Goal: Task Accomplishment & Management: Use online tool/utility

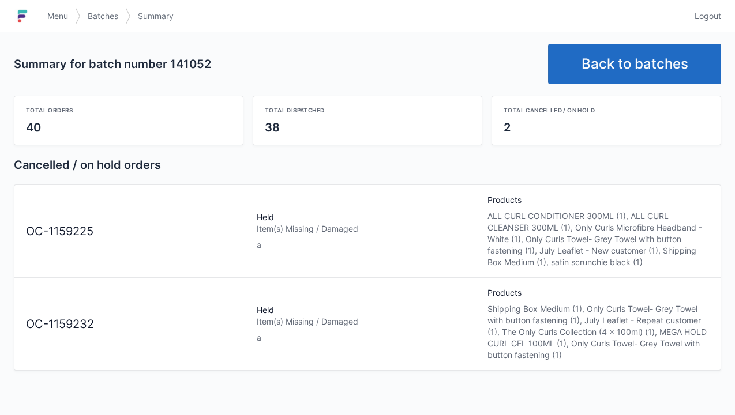
click at [715, 14] on span "Logout" at bounding box center [707, 16] width 27 height 12
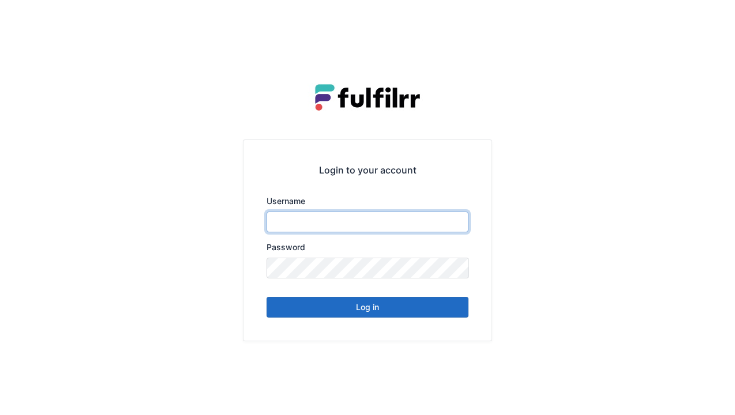
type input "******"
click at [401, 306] on button "Log in" at bounding box center [367, 307] width 202 height 21
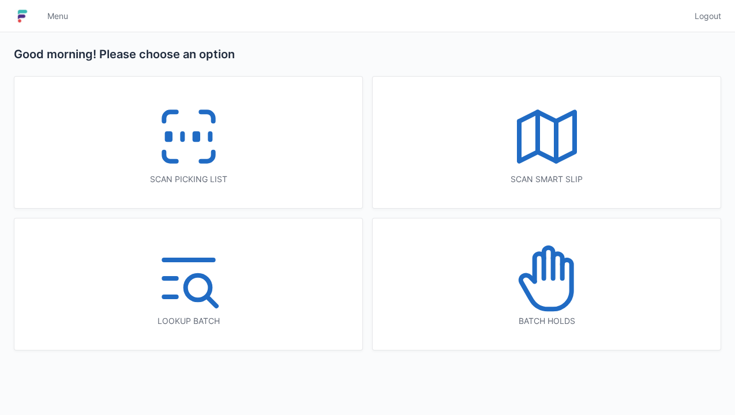
click at [197, 140] on rect at bounding box center [195, 137] width 3 height 6
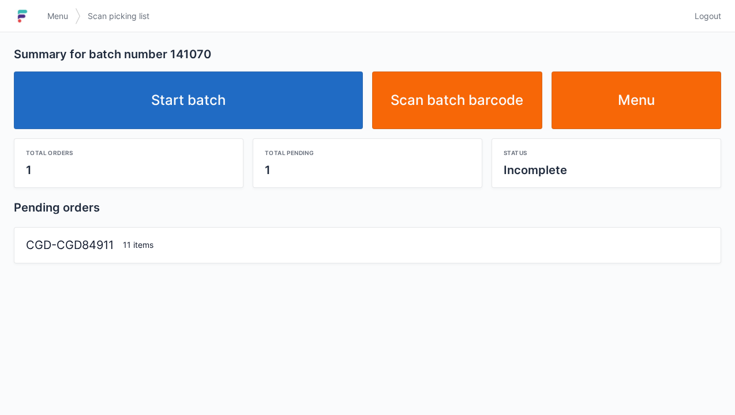
click at [308, 112] on link "Start batch" at bounding box center [188, 101] width 349 height 58
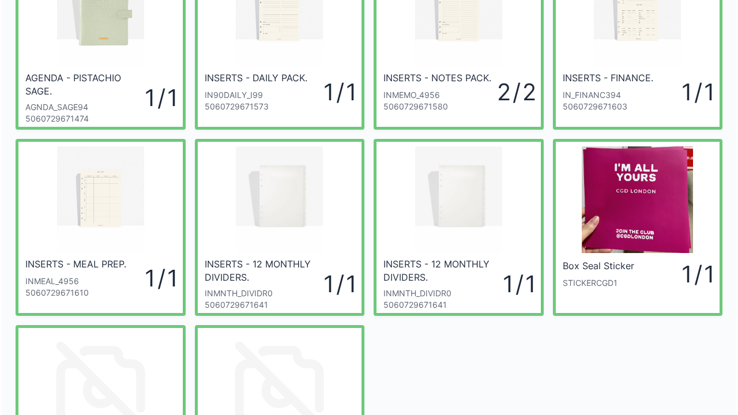
scroll to position [253, 0]
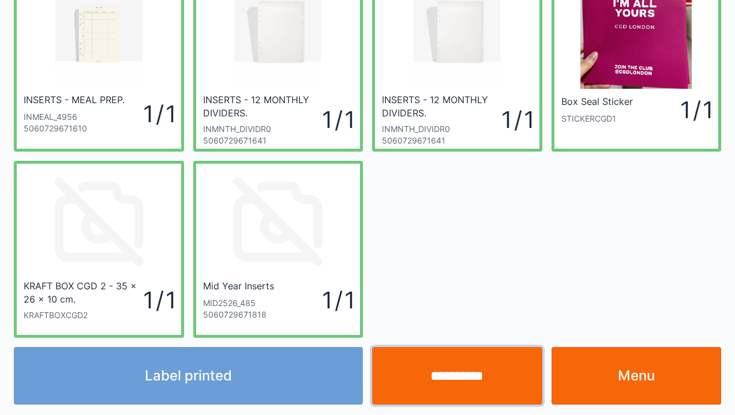
click at [499, 373] on input "**********" at bounding box center [457, 376] width 170 height 58
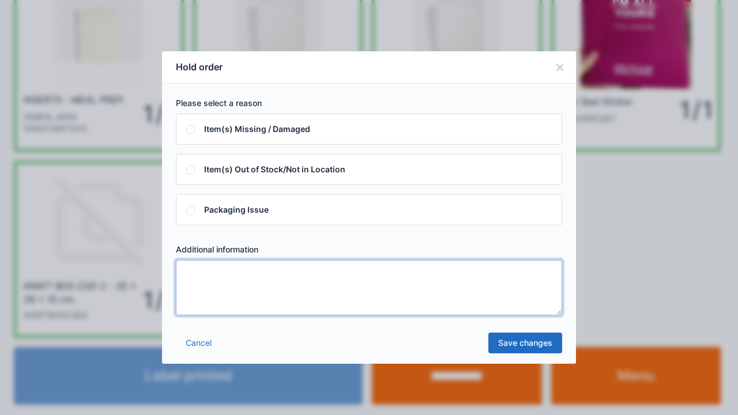
click at [283, 306] on textarea at bounding box center [369, 287] width 386 height 55
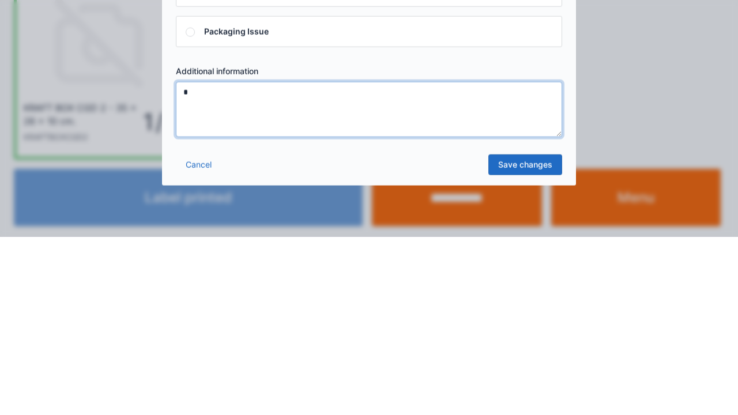
type textarea "*"
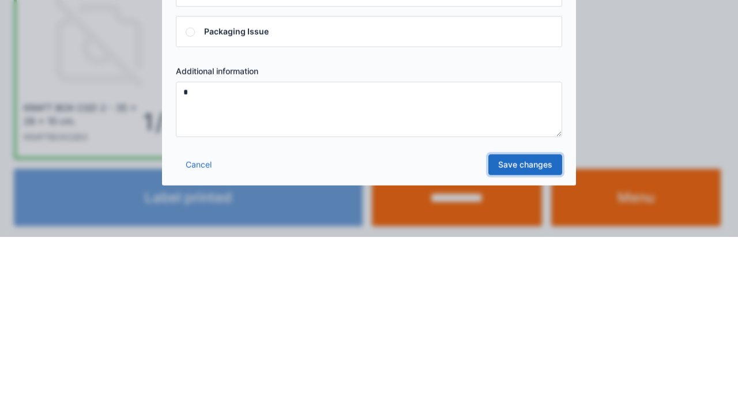
click at [539, 345] on link "Save changes" at bounding box center [526, 343] width 74 height 21
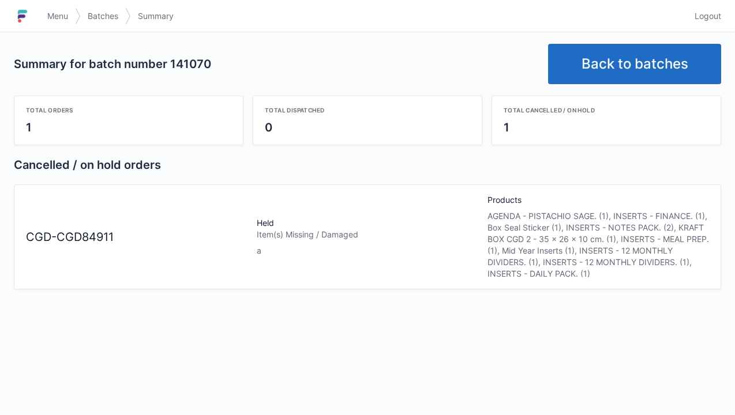
click at [639, 62] on link "Back to batches" at bounding box center [634, 64] width 173 height 40
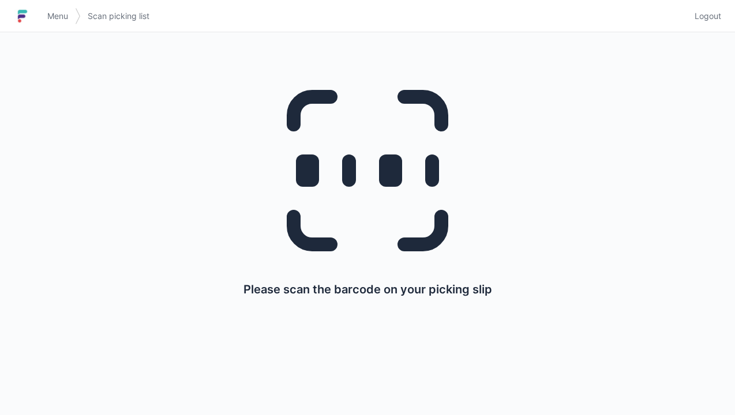
click at [710, 24] on link "Logout" at bounding box center [704, 16] width 33 height 21
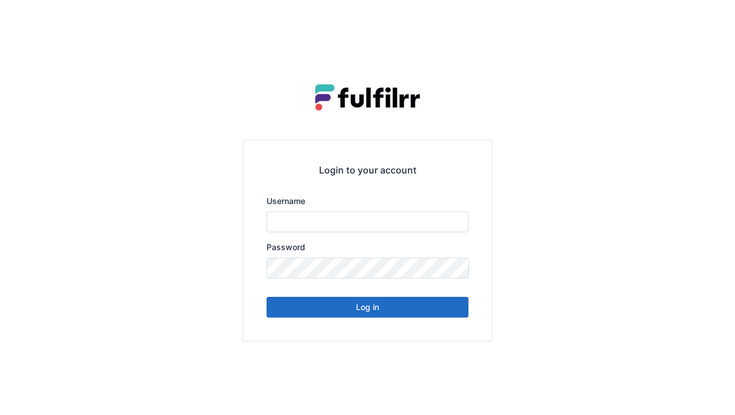
type input "******"
click at [407, 309] on button "Log in" at bounding box center [367, 307] width 202 height 21
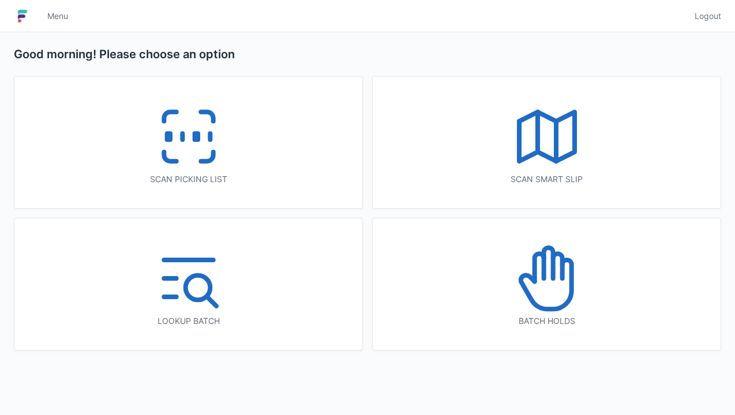
click at [213, 156] on icon at bounding box center [207, 156] width 12 height 9
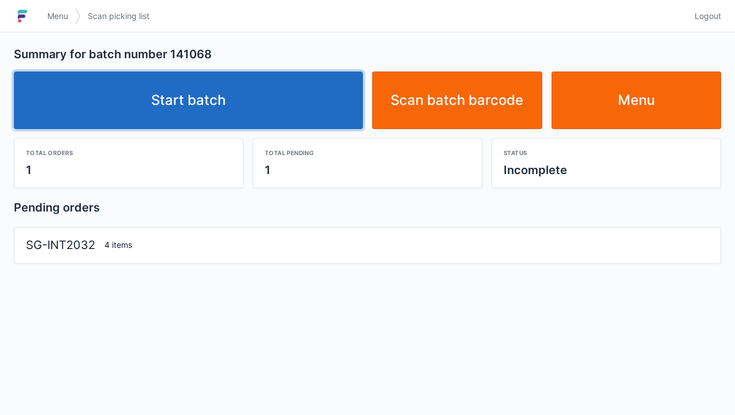
click at [298, 91] on link "Start batch" at bounding box center [188, 101] width 349 height 58
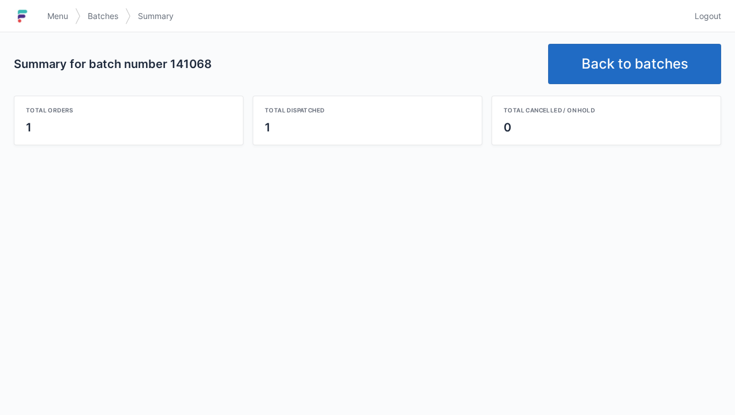
click at [659, 44] on link "Back to batches" at bounding box center [634, 64] width 173 height 40
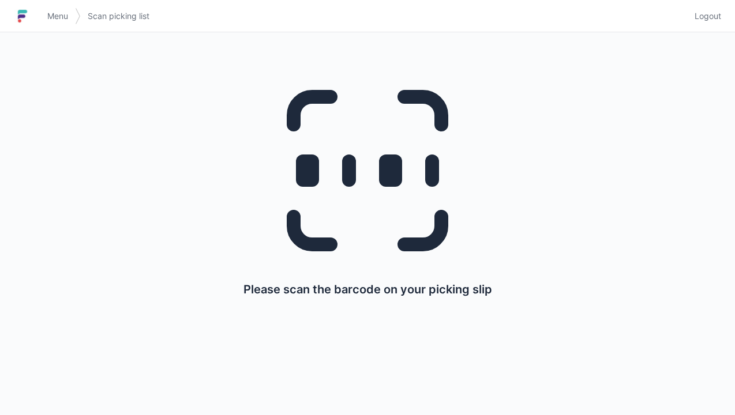
click at [716, 12] on span "Logout" at bounding box center [707, 16] width 27 height 12
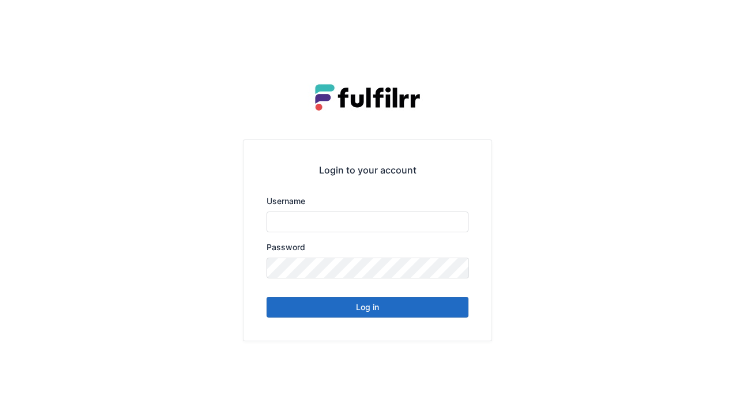
type input "******"
click at [395, 314] on button "Log in" at bounding box center [367, 307] width 202 height 21
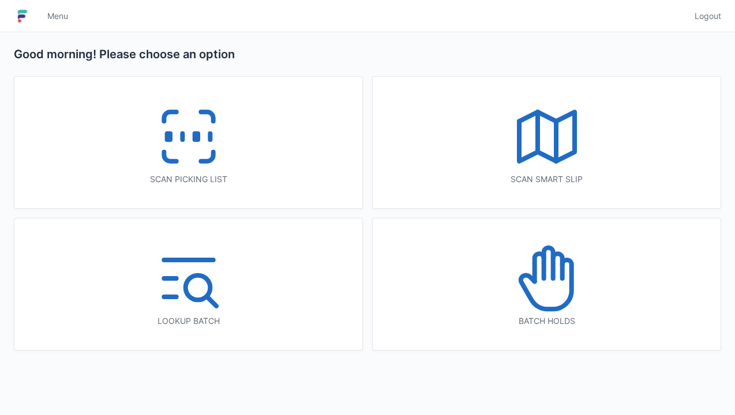
click at [213, 159] on icon at bounding box center [207, 156] width 12 height 9
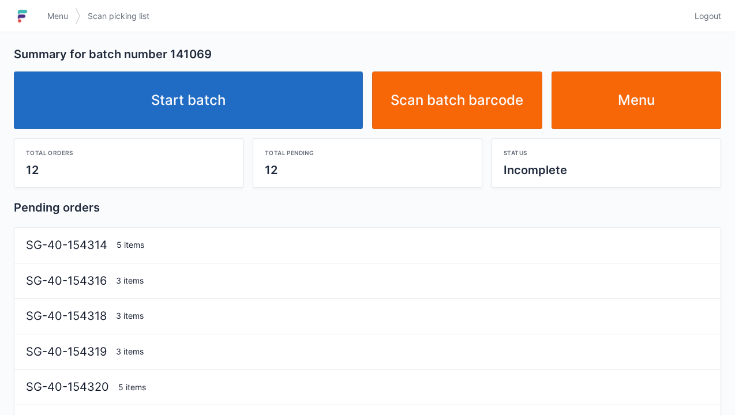
click at [303, 112] on link "Start batch" at bounding box center [188, 101] width 349 height 58
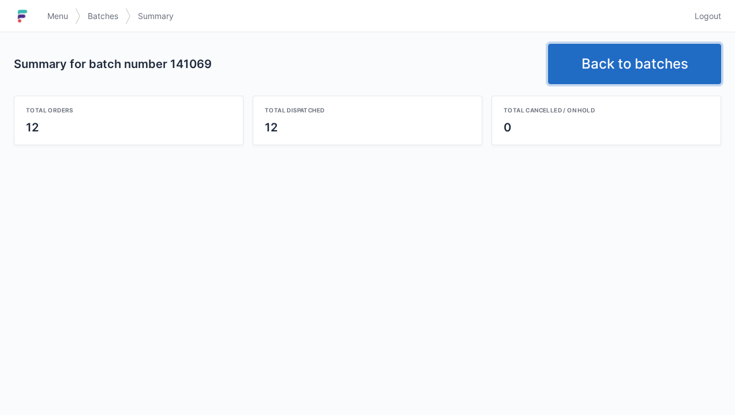
click at [649, 63] on link "Back to batches" at bounding box center [634, 64] width 173 height 40
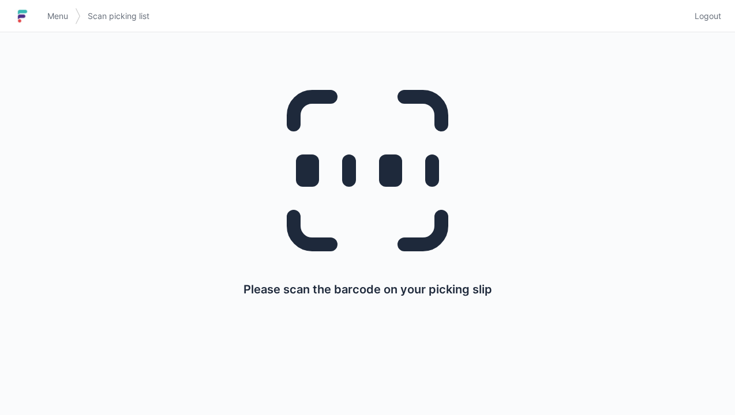
click at [707, 21] on span "Logout" at bounding box center [707, 16] width 27 height 12
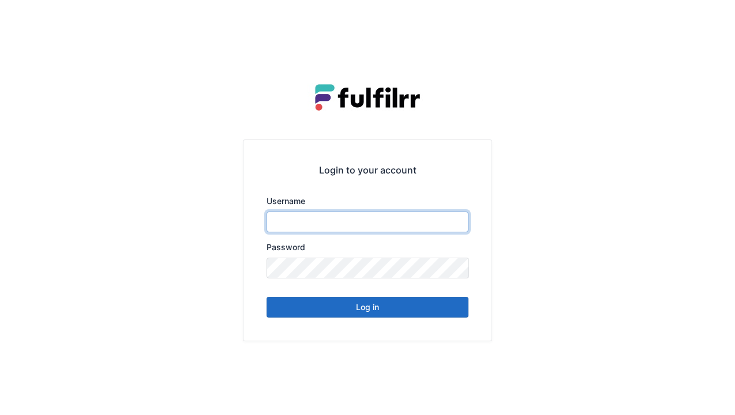
type input "******"
click at [395, 305] on button "Log in" at bounding box center [367, 307] width 202 height 21
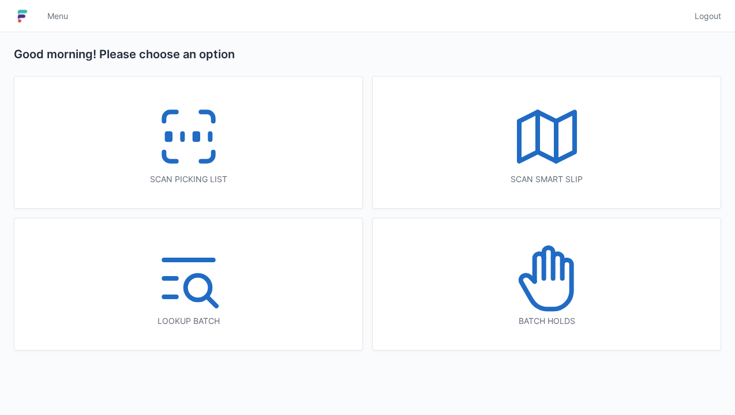
click at [209, 159] on icon at bounding box center [207, 156] width 12 height 9
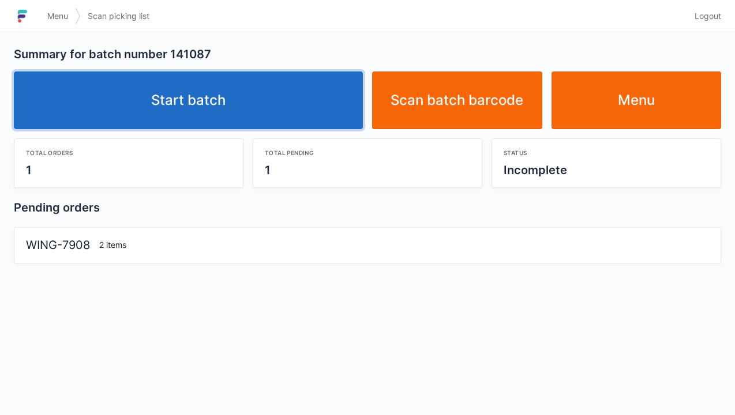
click at [306, 103] on link "Start batch" at bounding box center [188, 101] width 349 height 58
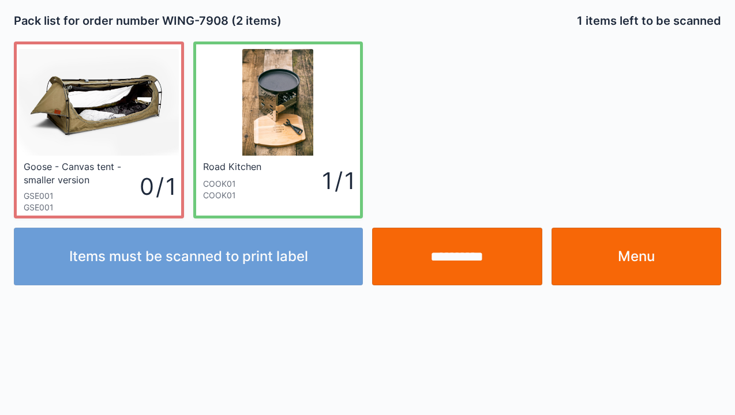
click at [591, 228] on link "Menu" at bounding box center [636, 257] width 170 height 58
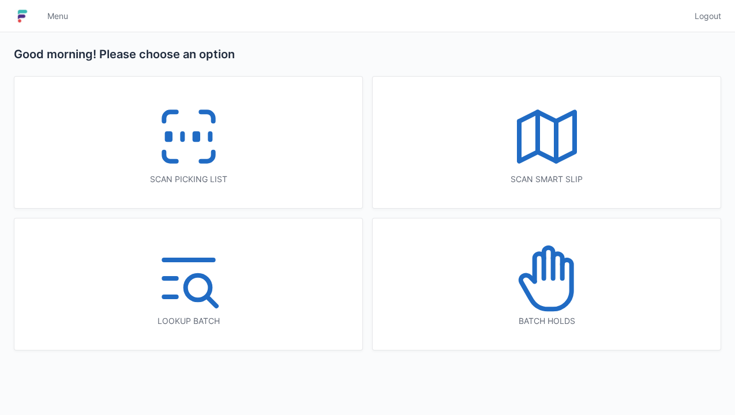
click at [224, 167] on icon at bounding box center [189, 137] width 74 height 74
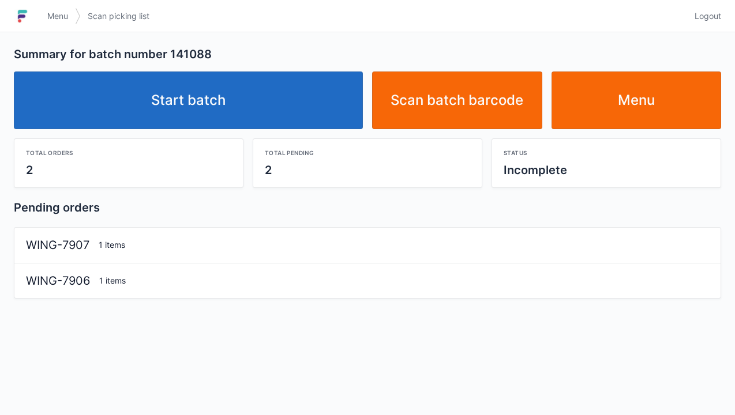
click at [284, 113] on link "Start batch" at bounding box center [188, 101] width 349 height 58
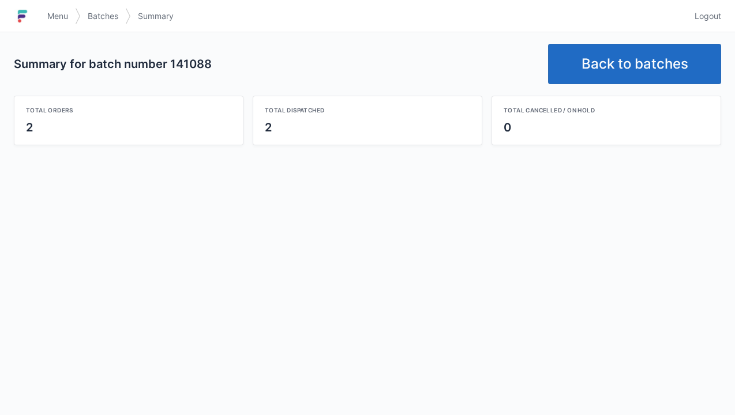
click at [644, 62] on link "Back to batches" at bounding box center [634, 64] width 173 height 40
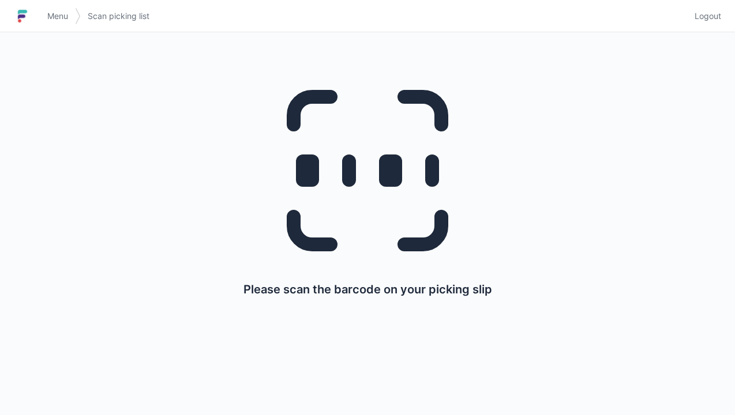
click at [712, 12] on span "Logout" at bounding box center [707, 16] width 27 height 12
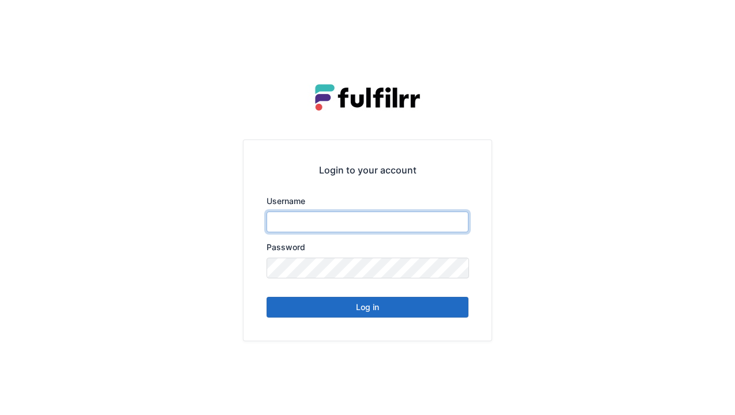
type input "******"
click at [366, 309] on button "Log in" at bounding box center [367, 307] width 202 height 21
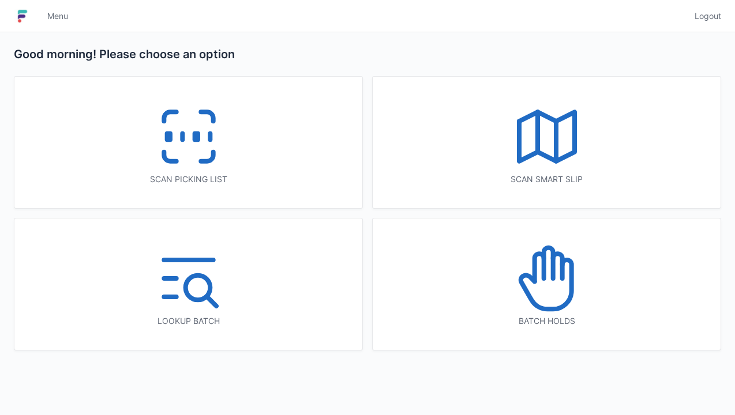
click at [211, 152] on icon at bounding box center [207, 156] width 12 height 9
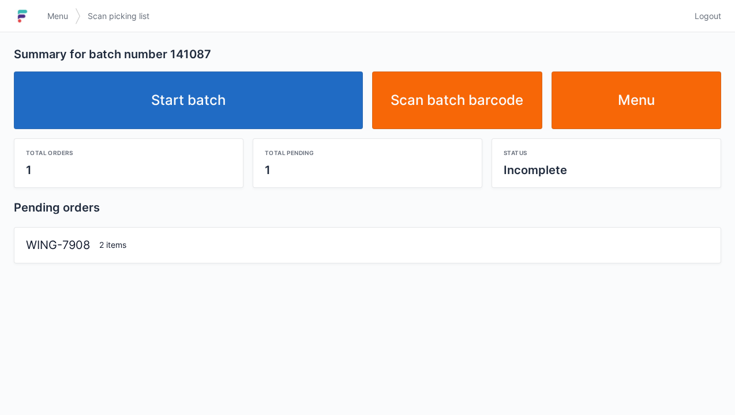
click at [267, 104] on link "Start batch" at bounding box center [188, 101] width 349 height 58
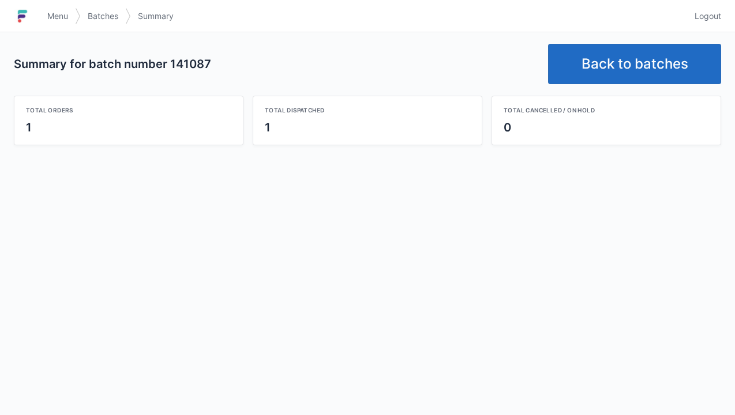
click at [629, 65] on link "Back to batches" at bounding box center [634, 64] width 173 height 40
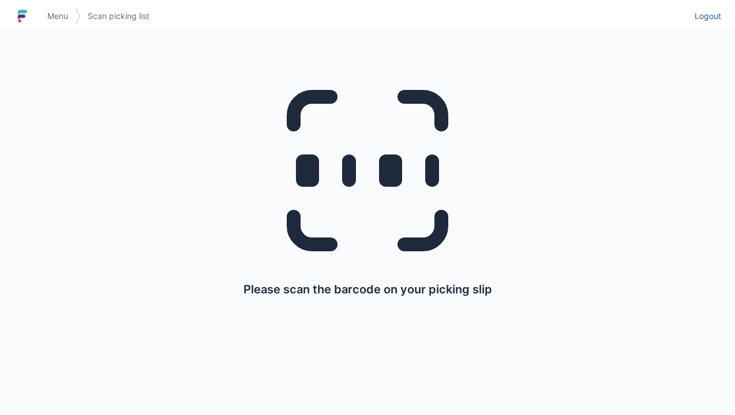
click at [700, 12] on span "Logout" at bounding box center [707, 16] width 27 height 12
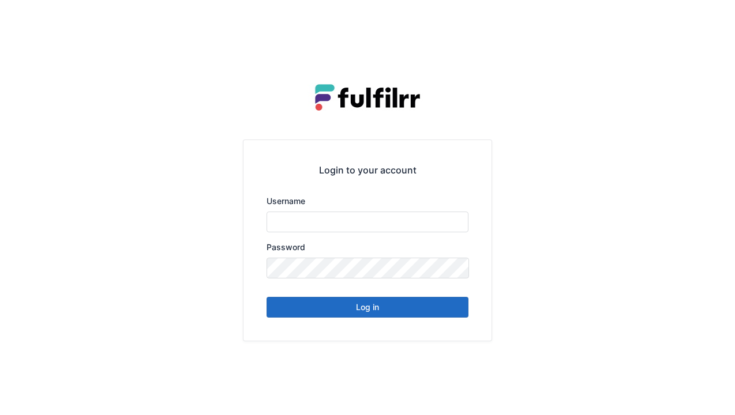
type input "******"
click at [435, 307] on button "Log in" at bounding box center [367, 307] width 202 height 21
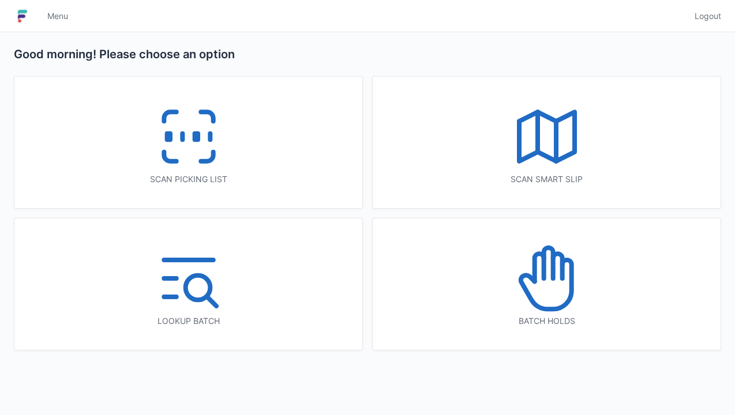
click at [223, 157] on icon at bounding box center [189, 137] width 74 height 74
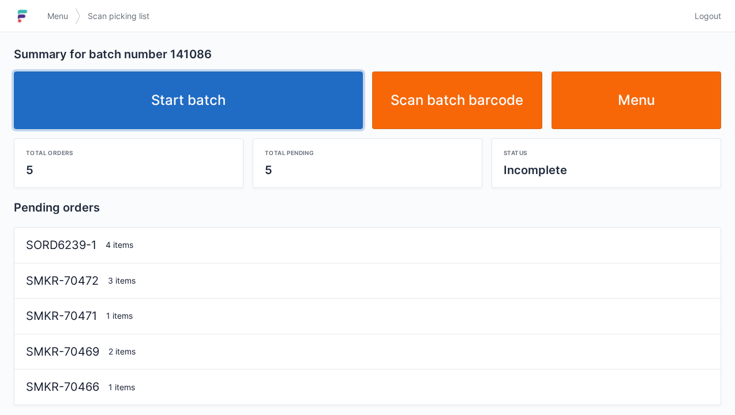
click at [277, 100] on link "Start batch" at bounding box center [188, 101] width 349 height 58
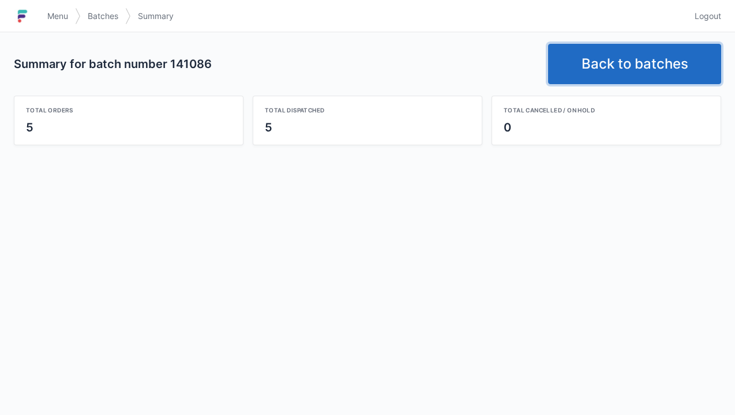
click at [638, 63] on link "Back to batches" at bounding box center [634, 64] width 173 height 40
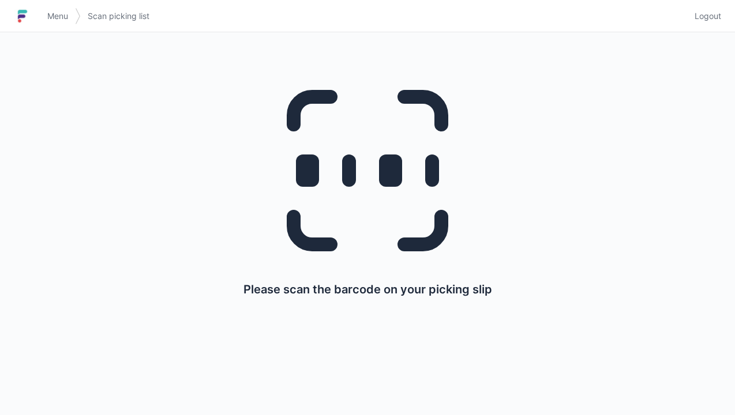
click at [709, 13] on span "Logout" at bounding box center [707, 16] width 27 height 12
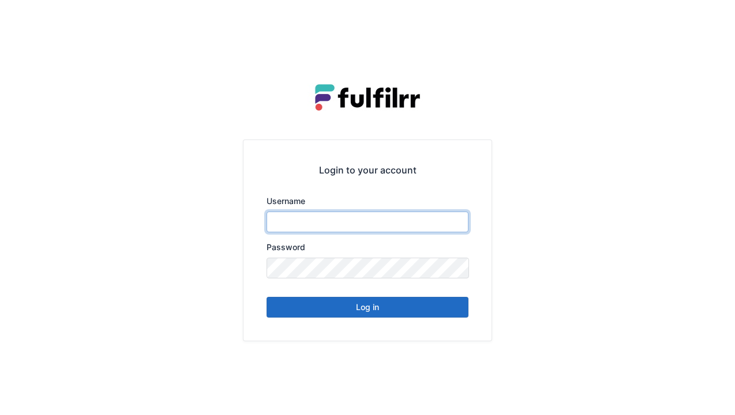
type input "******"
click at [382, 308] on button "Log in" at bounding box center [367, 307] width 202 height 21
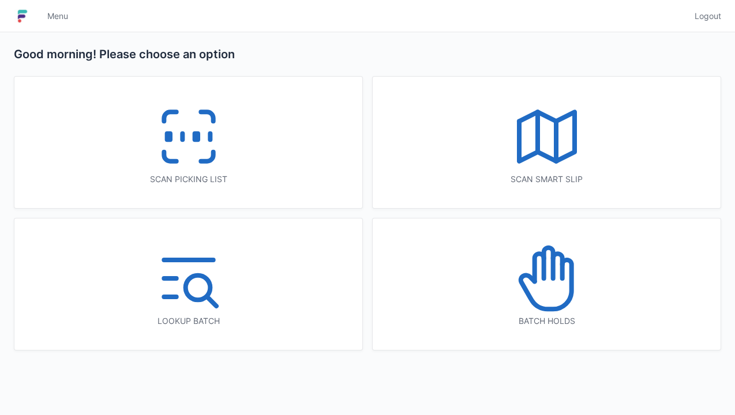
click at [224, 146] on icon at bounding box center [189, 137] width 74 height 74
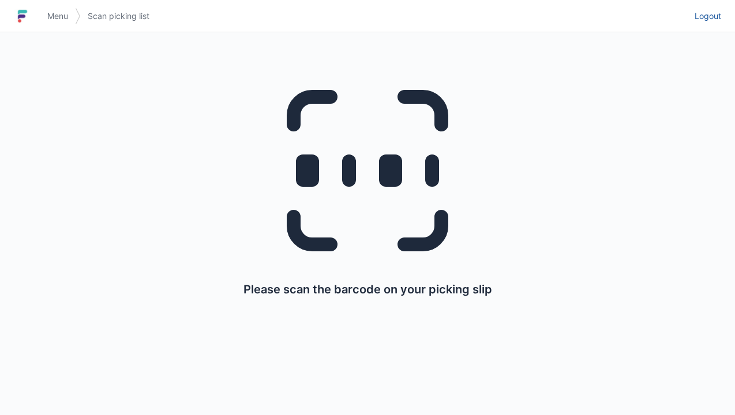
click at [708, 12] on span "Logout" at bounding box center [707, 16] width 27 height 12
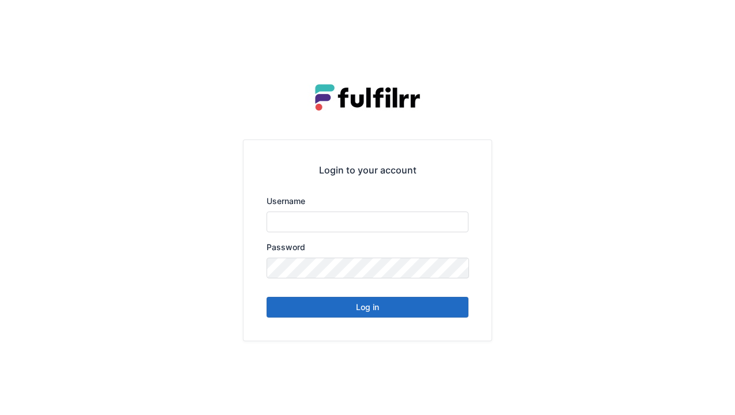
type input "******"
click at [396, 314] on button "Log in" at bounding box center [367, 307] width 202 height 21
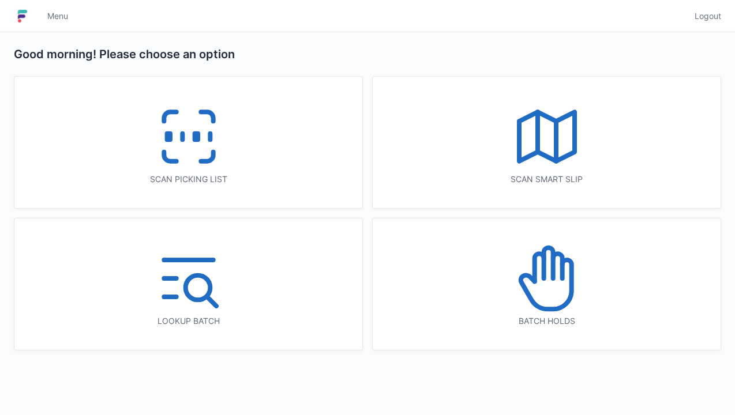
click at [213, 157] on icon at bounding box center [207, 156] width 12 height 9
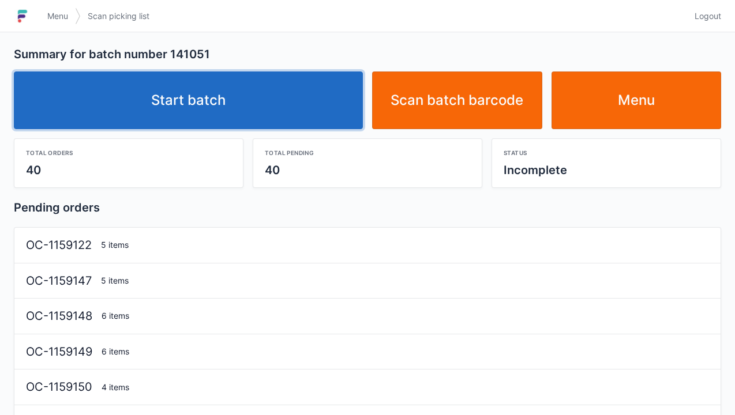
click at [280, 95] on link "Start batch" at bounding box center [188, 101] width 349 height 58
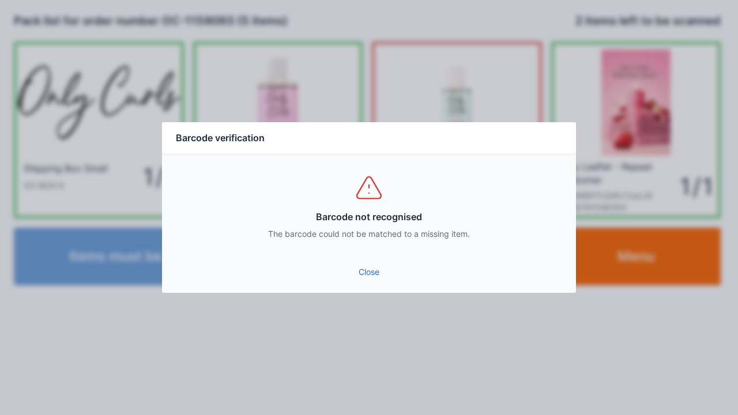
click at [383, 275] on link "Close" at bounding box center [369, 272] width 396 height 21
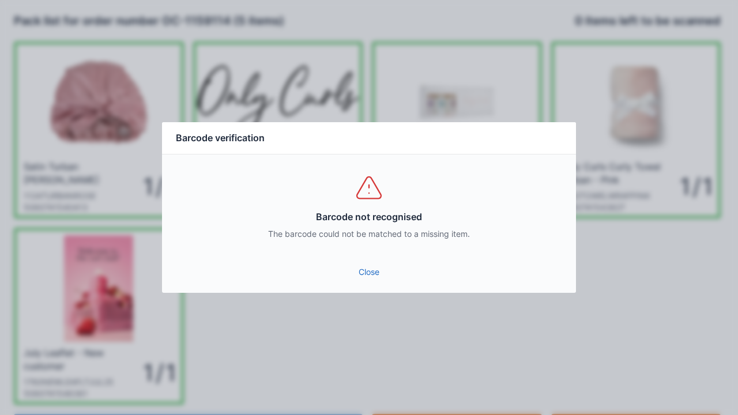
click at [354, 268] on link "Close" at bounding box center [369, 272] width 396 height 21
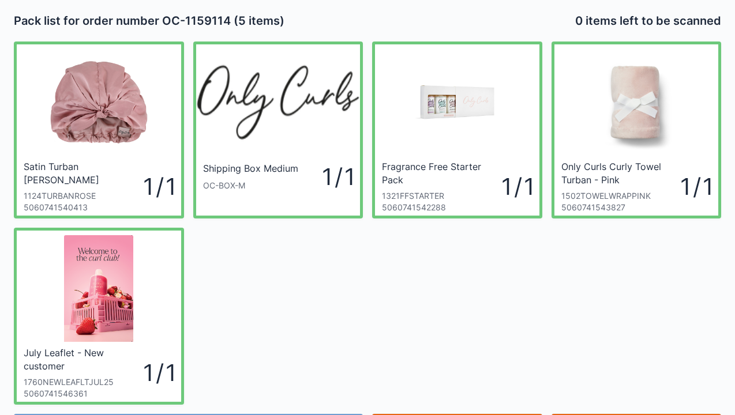
scroll to position [67, 0]
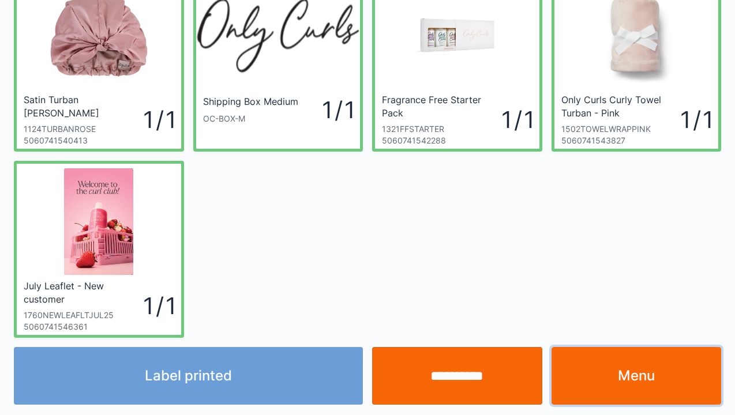
click at [614, 371] on link "Menu" at bounding box center [636, 376] width 170 height 58
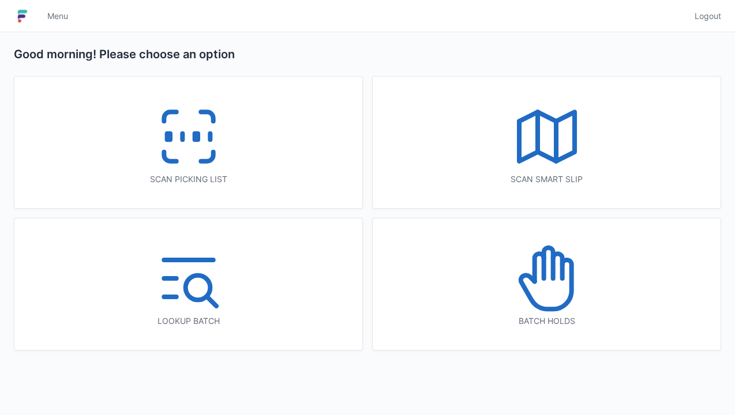
click at [201, 159] on icon at bounding box center [207, 156] width 12 height 9
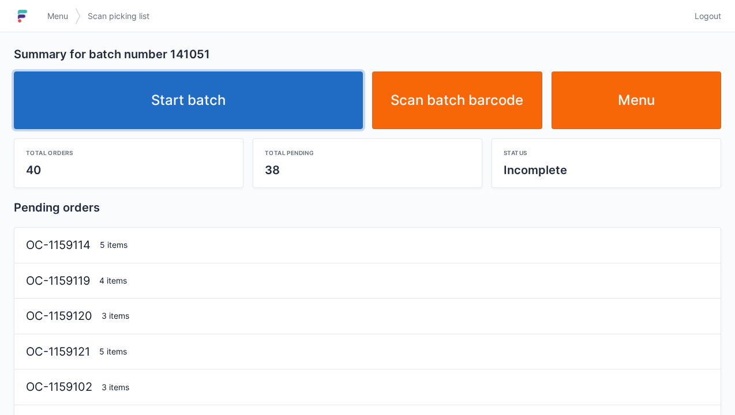
click at [283, 116] on link "Start batch" at bounding box center [188, 101] width 349 height 58
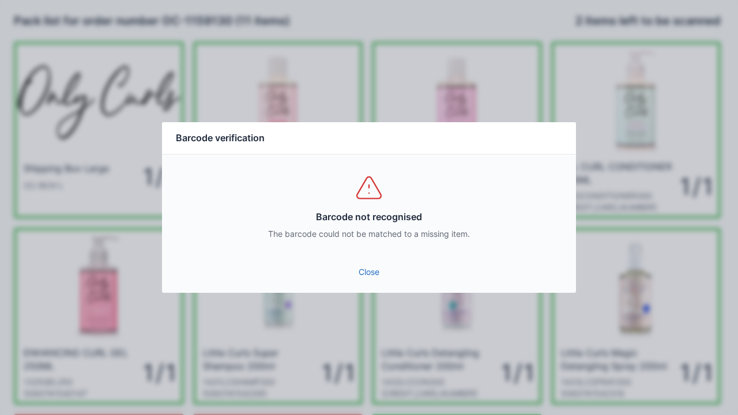
click at [374, 255] on div "Barcode not recognised The barcode could not be matched to a missing item." at bounding box center [369, 207] width 414 height 104
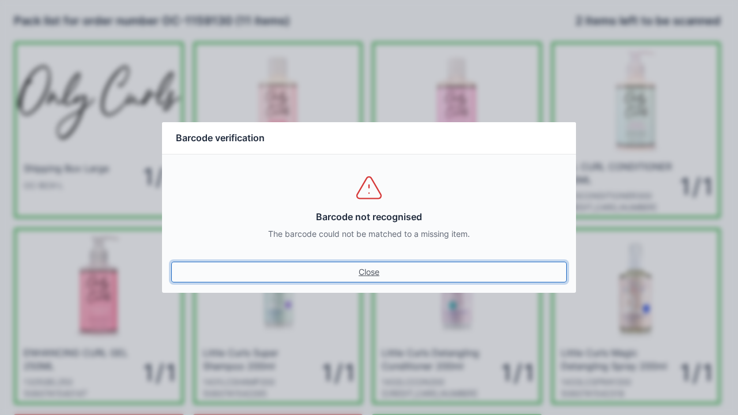
click at [374, 271] on link "Close" at bounding box center [369, 272] width 396 height 21
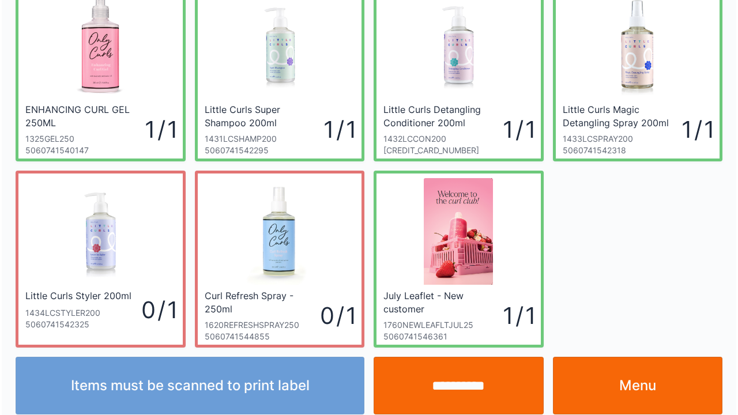
scroll to position [253, 0]
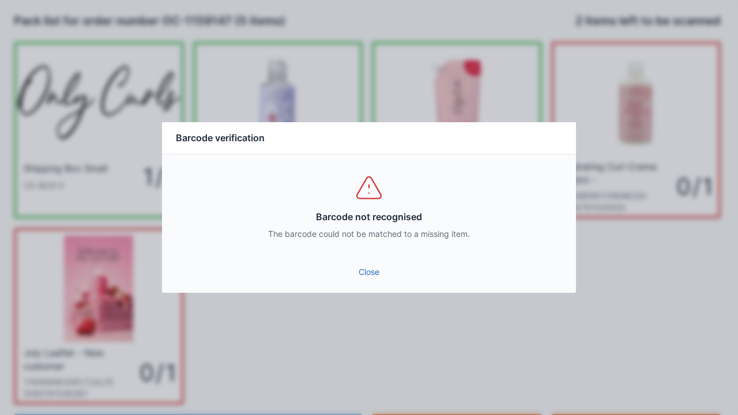
click at [373, 269] on link "Close" at bounding box center [369, 272] width 396 height 21
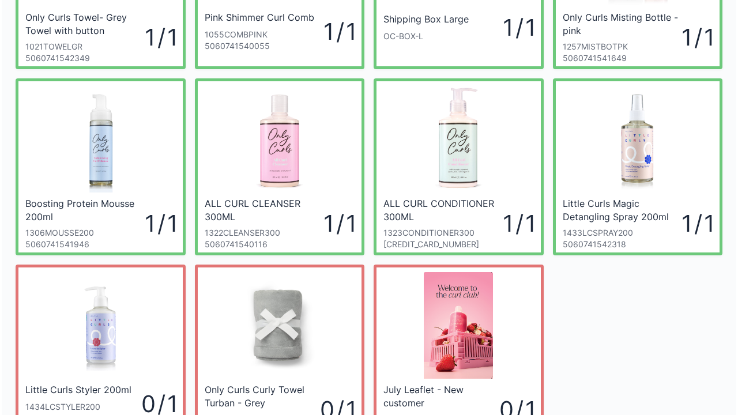
scroll to position [253, 0]
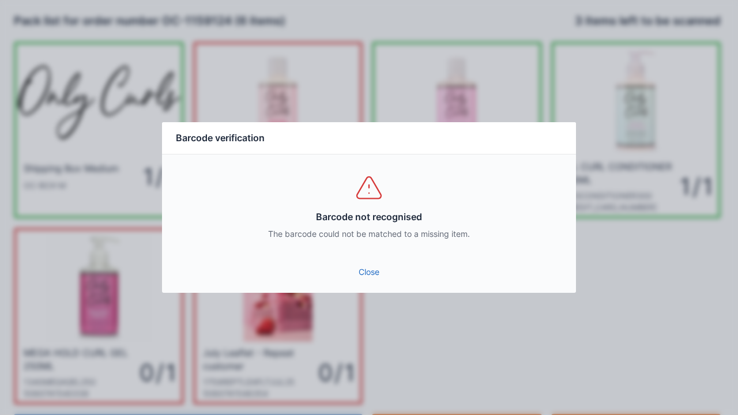
click at [376, 281] on link "Close" at bounding box center [369, 272] width 396 height 21
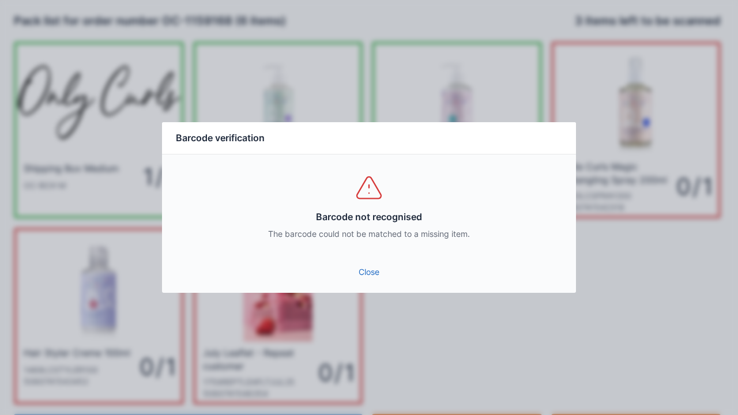
click at [366, 269] on link "Close" at bounding box center [369, 272] width 396 height 21
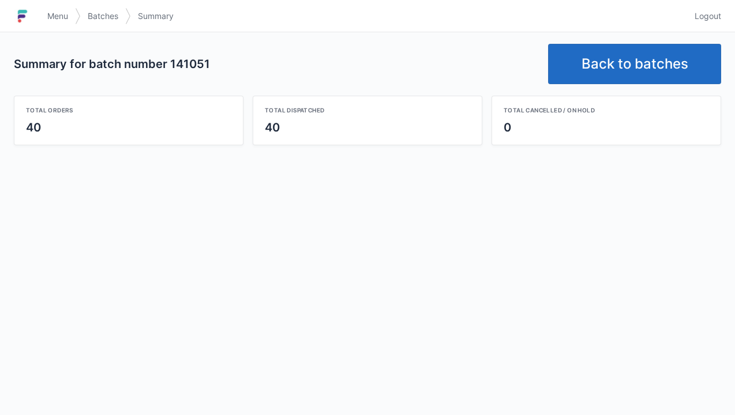
click at [654, 62] on link "Back to batches" at bounding box center [634, 64] width 173 height 40
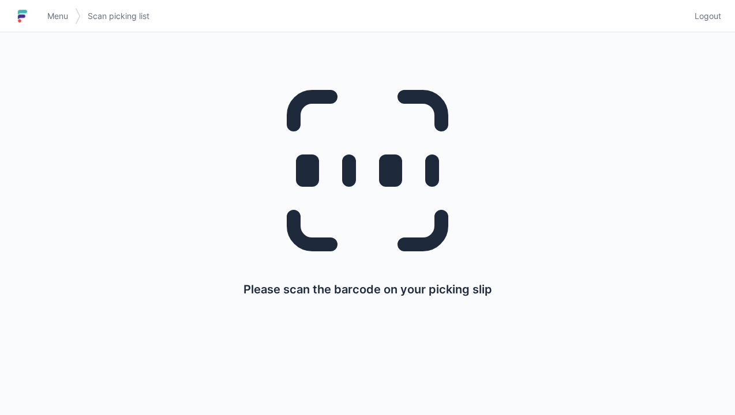
click at [730, 19] on div "Menu Scan picking list Logout" at bounding box center [367, 16] width 735 height 28
click at [709, 13] on span "Logout" at bounding box center [707, 16] width 27 height 12
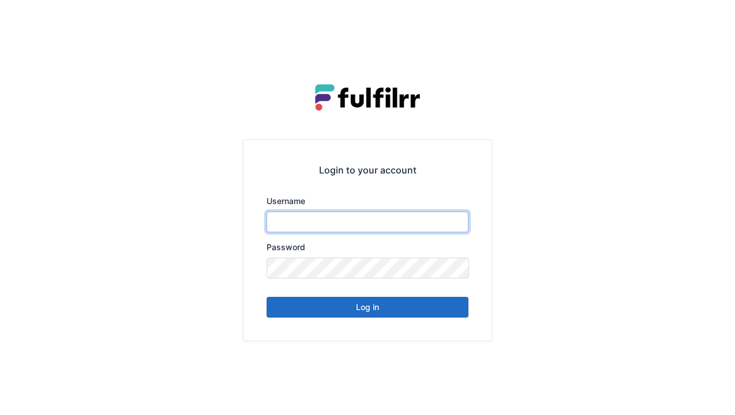
type input "******"
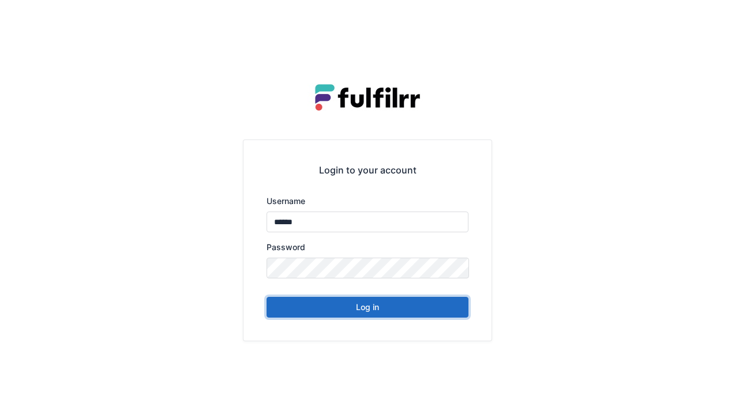
click at [415, 303] on button "Log in" at bounding box center [367, 307] width 202 height 21
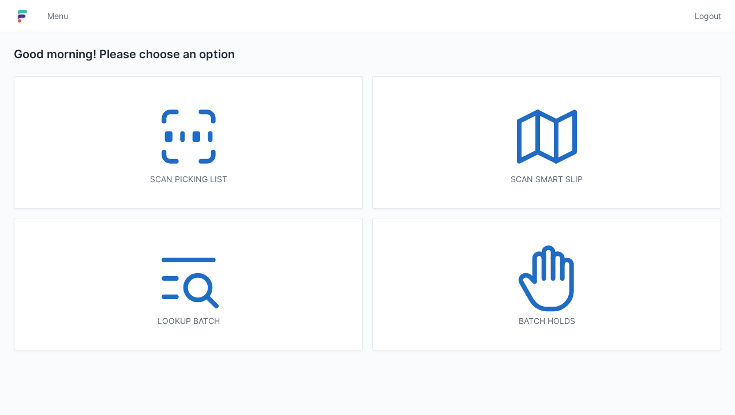
click at [210, 136] on line at bounding box center [210, 137] width 0 height 6
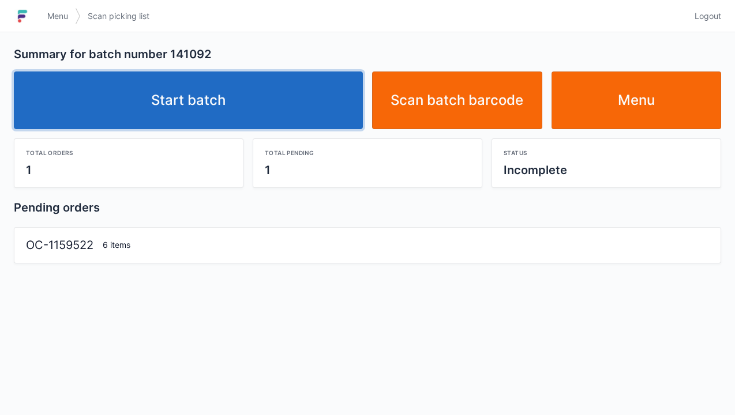
click at [302, 113] on link "Start batch" at bounding box center [188, 101] width 349 height 58
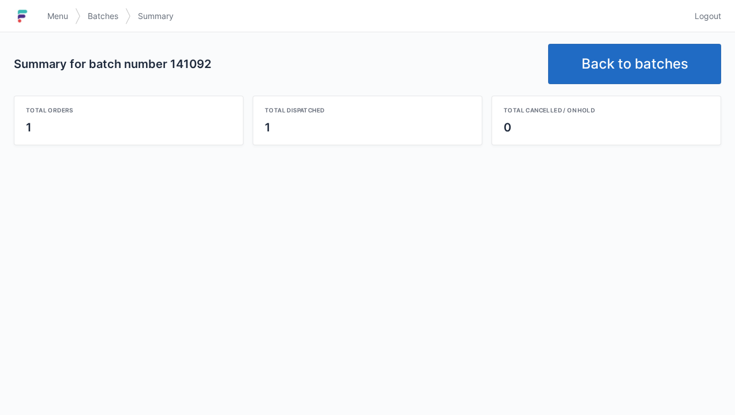
click at [633, 63] on link "Back to batches" at bounding box center [634, 64] width 173 height 40
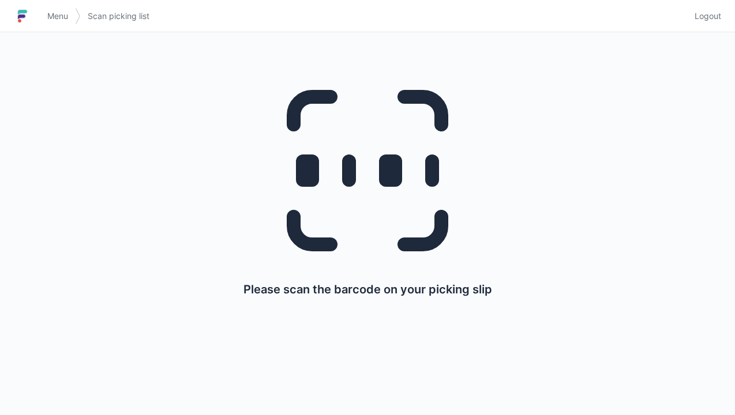
click at [715, 19] on span "Logout" at bounding box center [707, 16] width 27 height 12
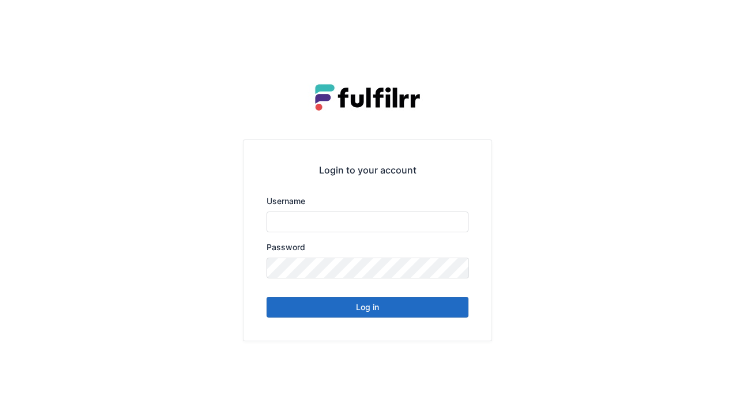
type input "******"
click at [429, 305] on button "Log in" at bounding box center [367, 307] width 202 height 21
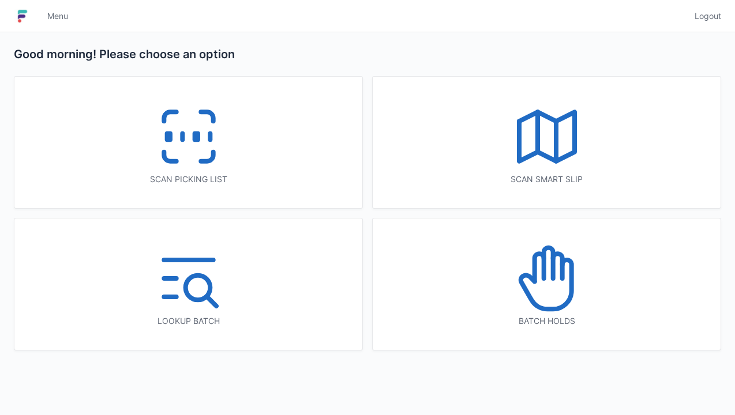
click at [212, 152] on icon at bounding box center [207, 156] width 12 height 9
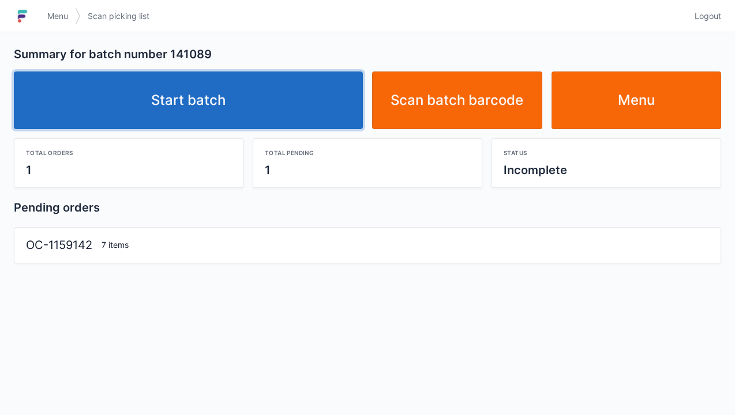
click at [299, 111] on link "Start batch" at bounding box center [188, 101] width 349 height 58
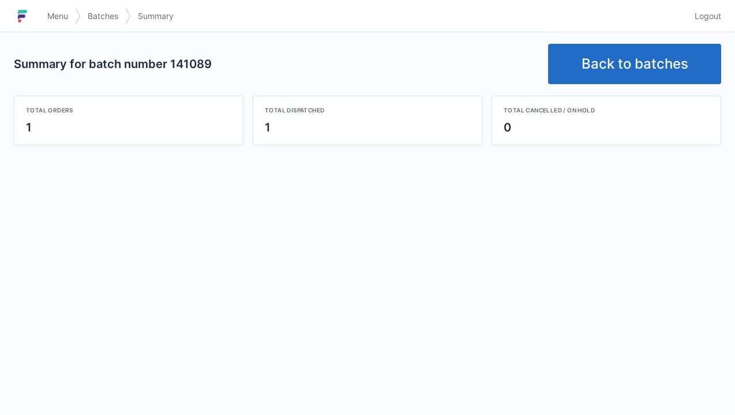
click at [630, 58] on link "Back to batches" at bounding box center [634, 64] width 173 height 40
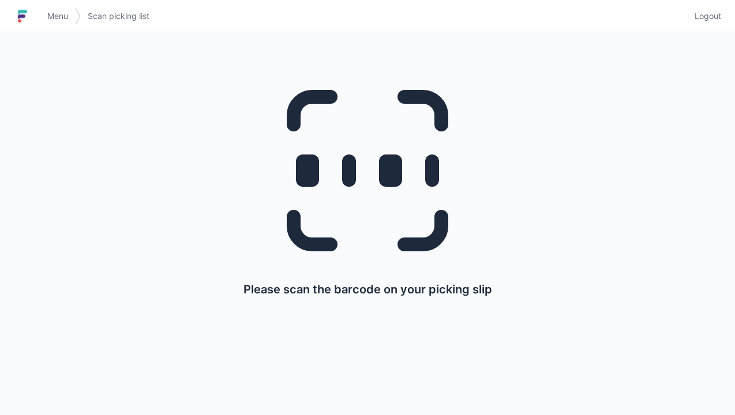
click at [720, 18] on span "Logout" at bounding box center [707, 16] width 27 height 12
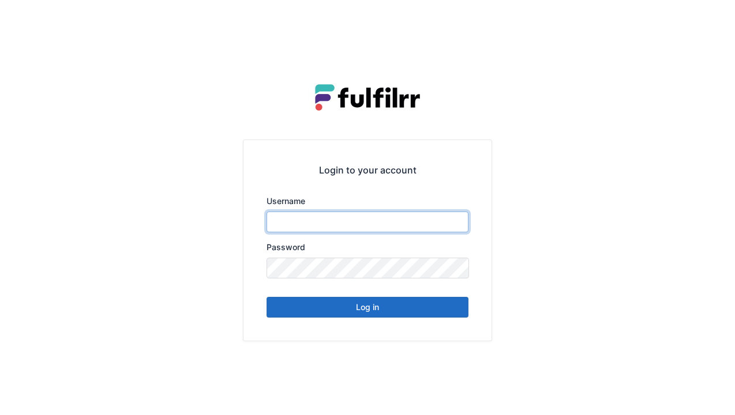
type input "******"
click at [384, 315] on button "Log in" at bounding box center [367, 307] width 202 height 21
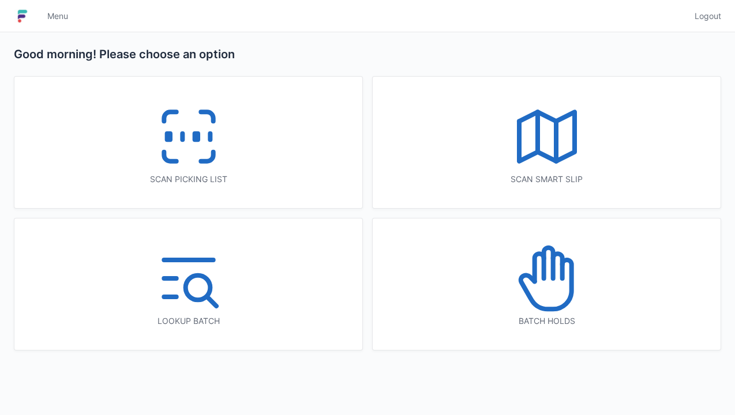
click at [232, 160] on div "Scan picking list" at bounding box center [188, 143] width 348 height 132
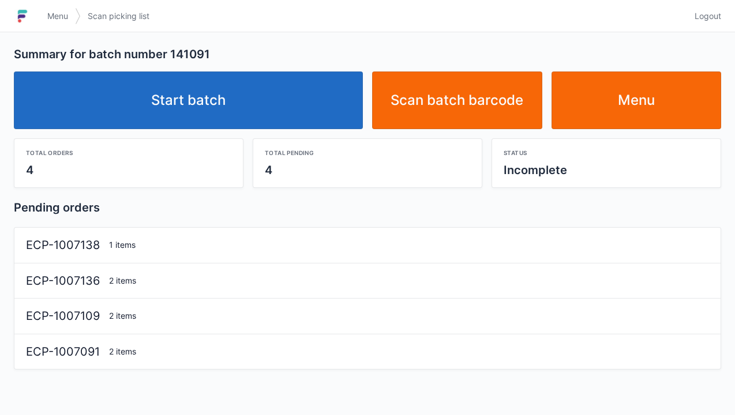
click at [313, 114] on link "Start batch" at bounding box center [188, 101] width 349 height 58
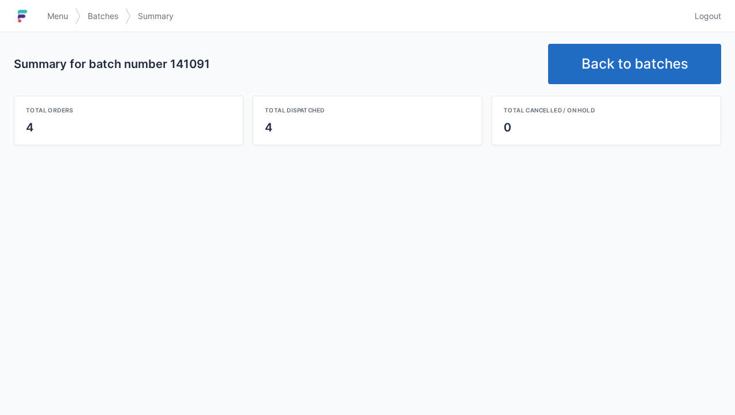
click at [658, 54] on link "Back to batches" at bounding box center [634, 64] width 173 height 40
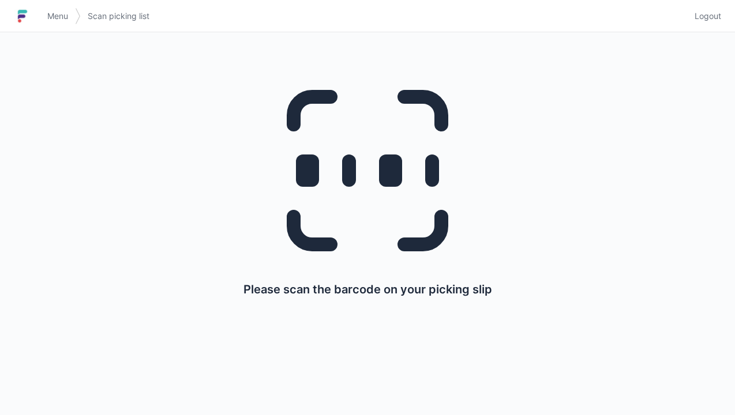
click at [709, 16] on span "Logout" at bounding box center [707, 16] width 27 height 12
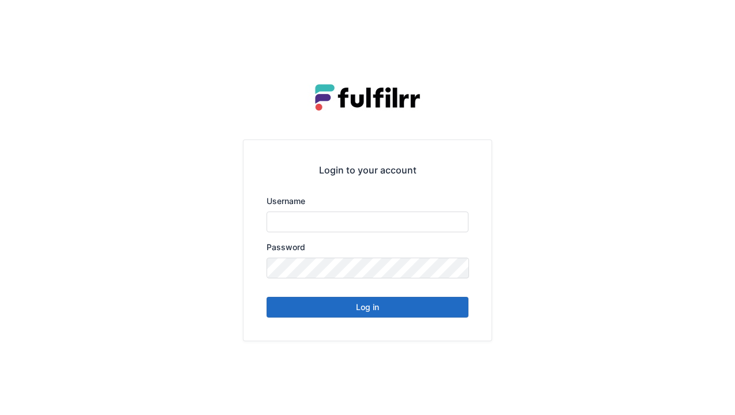
type input "******"
click at [416, 314] on button "Log in" at bounding box center [367, 307] width 202 height 21
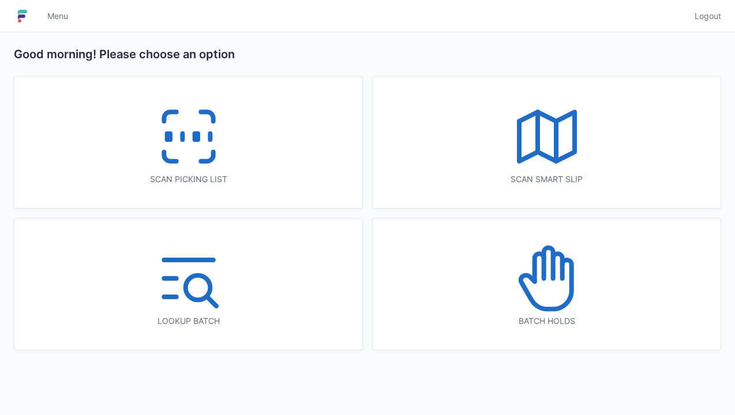
click at [253, 160] on div "Scan picking list" at bounding box center [188, 143] width 348 height 132
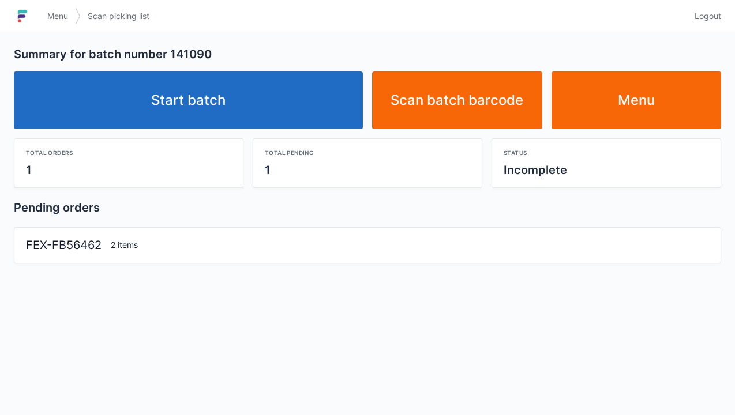
click at [311, 118] on link "Start batch" at bounding box center [188, 101] width 349 height 58
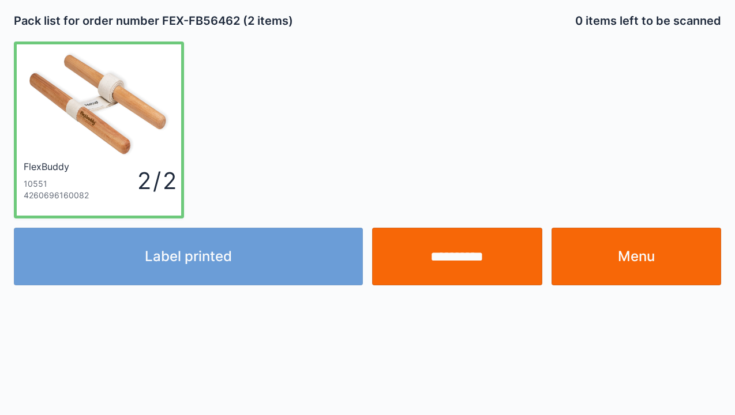
click at [649, 246] on link "Menu" at bounding box center [636, 257] width 170 height 58
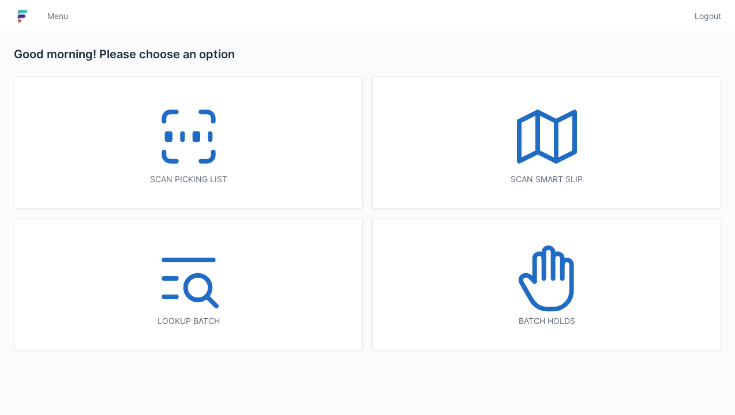
click at [195, 138] on rect at bounding box center [195, 137] width 3 height 6
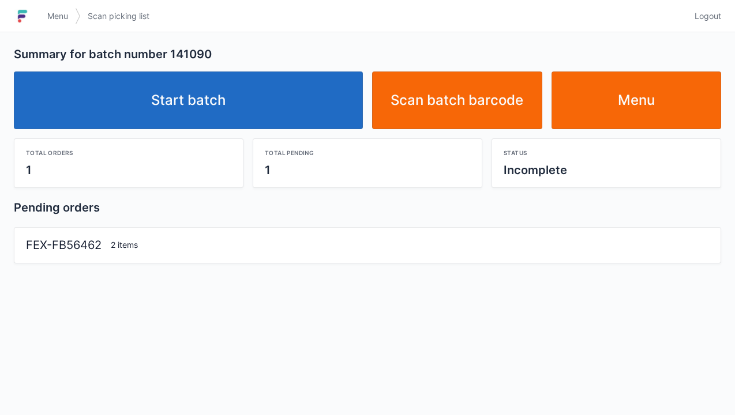
click at [280, 106] on link "Start batch" at bounding box center [188, 101] width 349 height 58
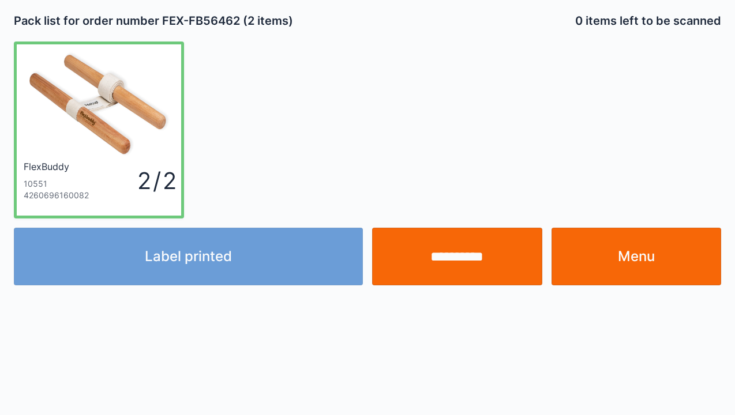
click at [630, 242] on link "Menu" at bounding box center [636, 257] width 170 height 58
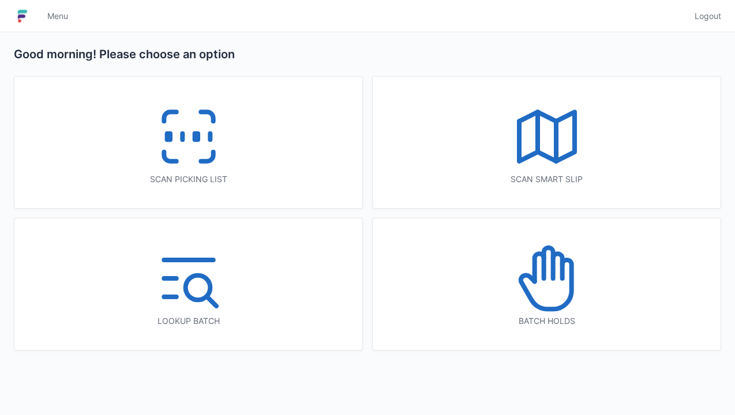
click at [197, 137] on rect at bounding box center [195, 137] width 3 height 6
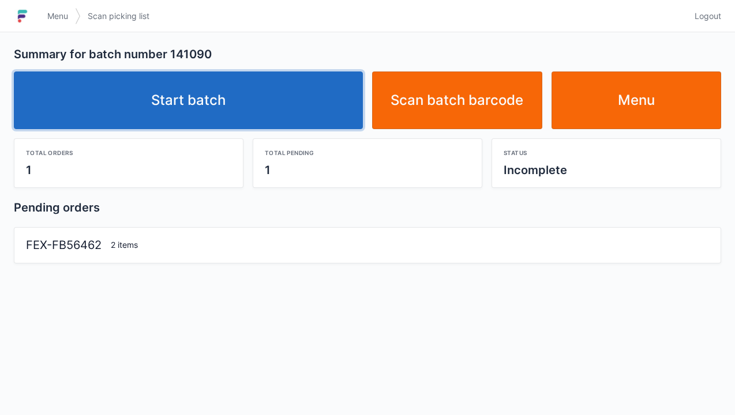
click at [275, 107] on link "Start batch" at bounding box center [188, 101] width 349 height 58
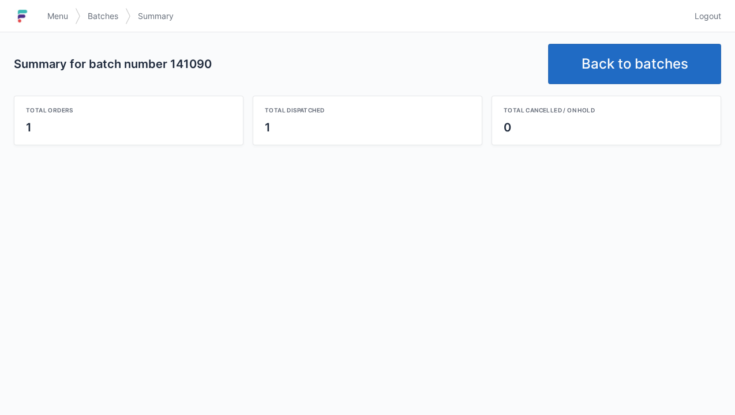
click at [676, 46] on link "Back to batches" at bounding box center [634, 64] width 173 height 40
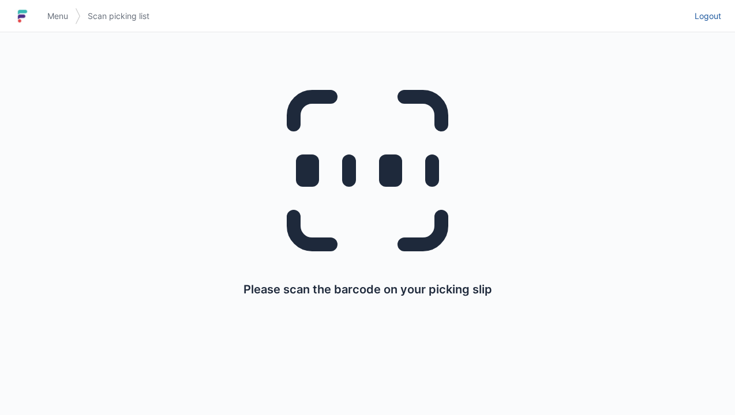
click at [718, 14] on span "Logout" at bounding box center [707, 16] width 27 height 12
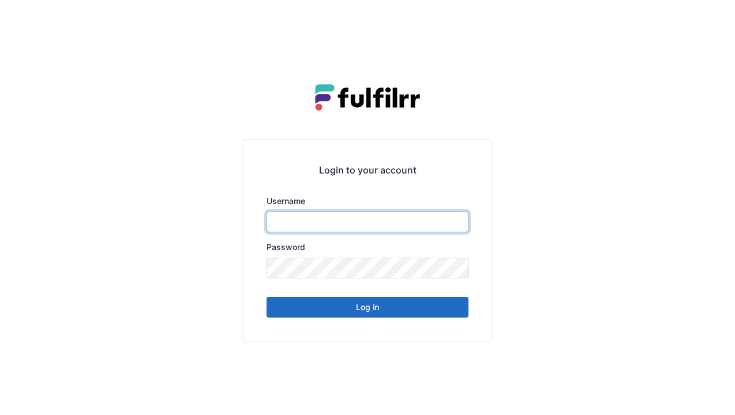
type input "******"
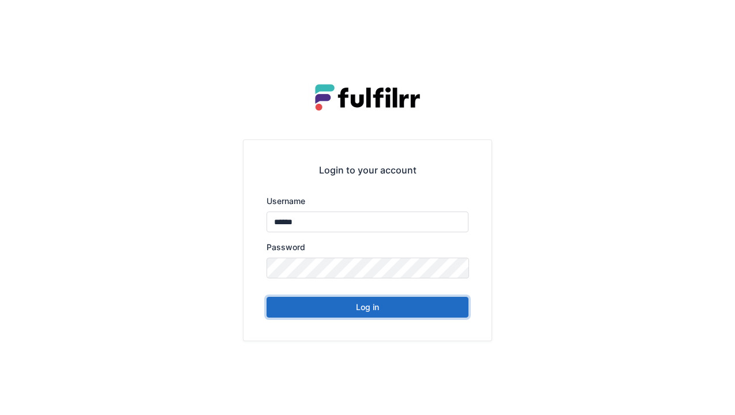
click at [429, 316] on button "Log in" at bounding box center [367, 307] width 202 height 21
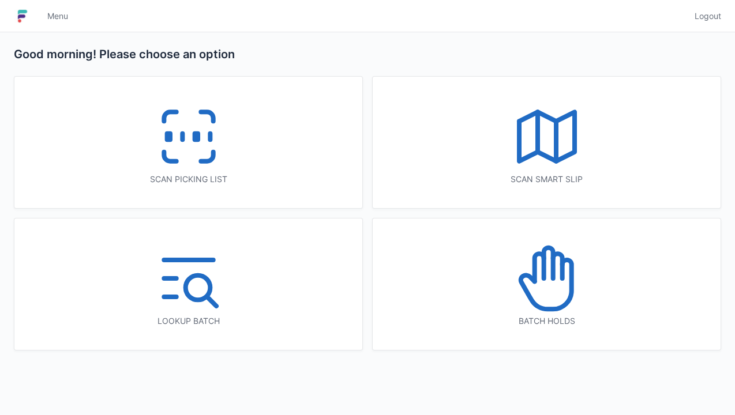
click at [185, 149] on icon at bounding box center [189, 137] width 74 height 74
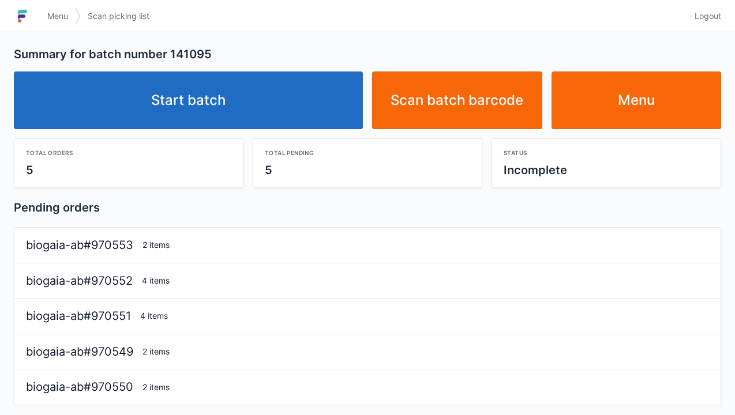
click at [270, 97] on link "Start batch" at bounding box center [188, 101] width 349 height 58
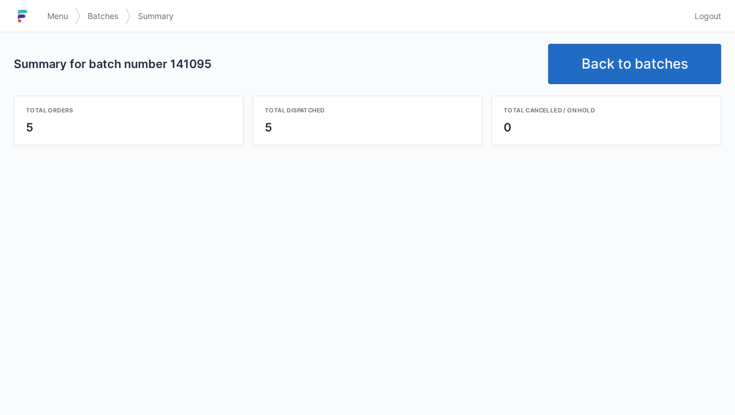
click at [632, 72] on link "Back to batches" at bounding box center [634, 64] width 173 height 40
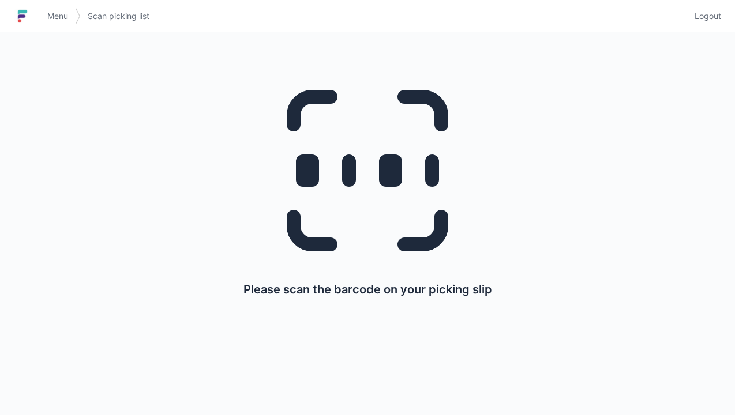
click at [703, 17] on span "Logout" at bounding box center [707, 16] width 27 height 12
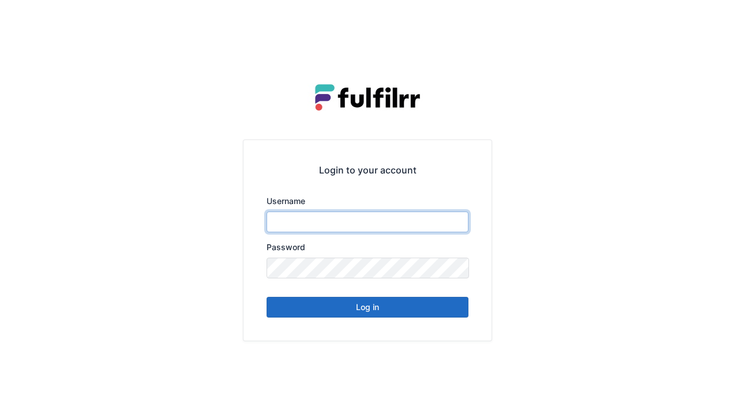
type input "******"
click at [373, 305] on button "Log in" at bounding box center [367, 307] width 202 height 21
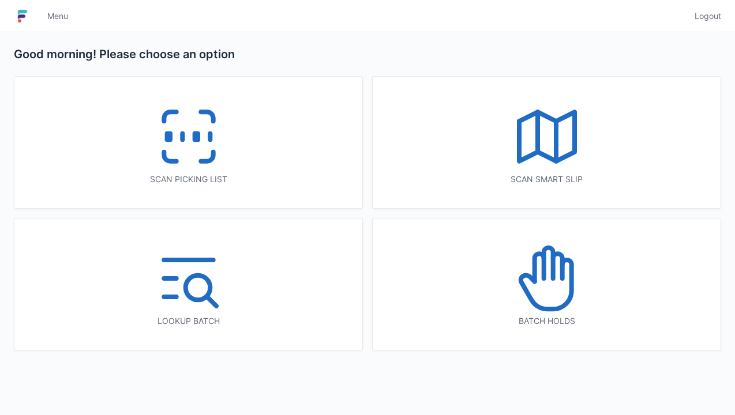
click at [182, 139] on line at bounding box center [182, 137] width 0 height 6
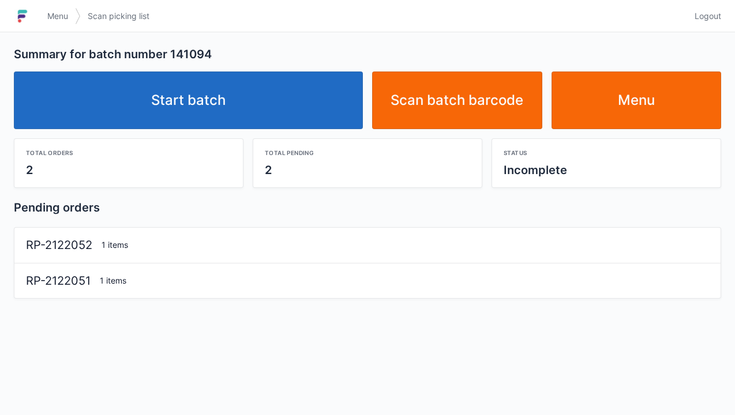
click at [303, 128] on link "Start batch" at bounding box center [188, 101] width 349 height 58
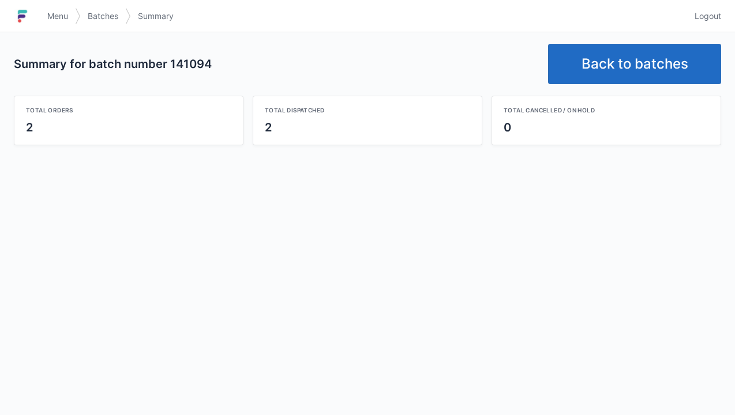
click at [633, 68] on link "Back to batches" at bounding box center [634, 64] width 173 height 40
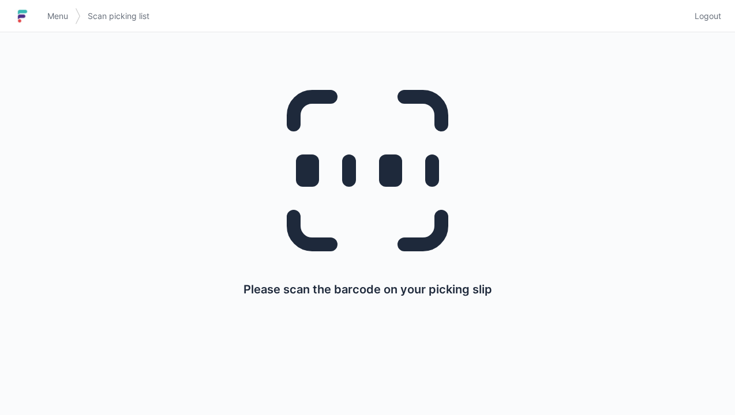
click at [704, 21] on span "Logout" at bounding box center [707, 16] width 27 height 12
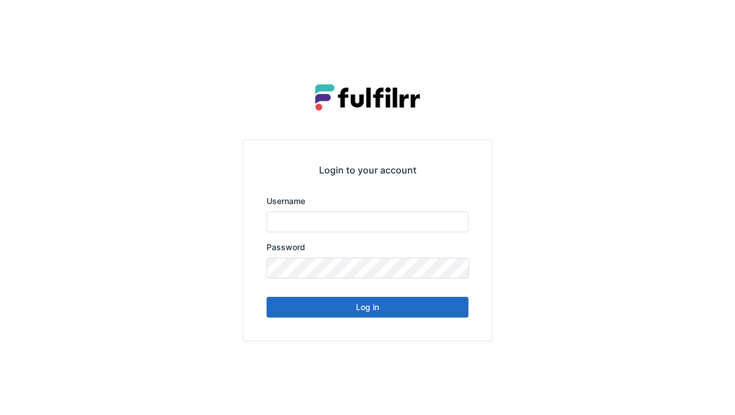
type input "******"
click at [418, 312] on button "Log in" at bounding box center [367, 307] width 202 height 21
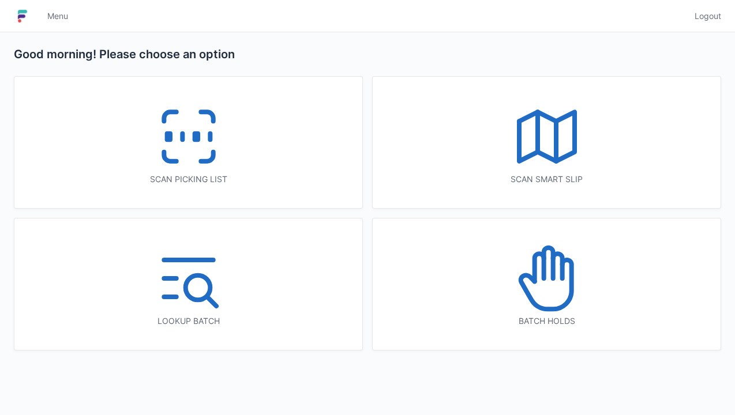
click at [251, 135] on div "Scan picking list" at bounding box center [188, 143] width 348 height 132
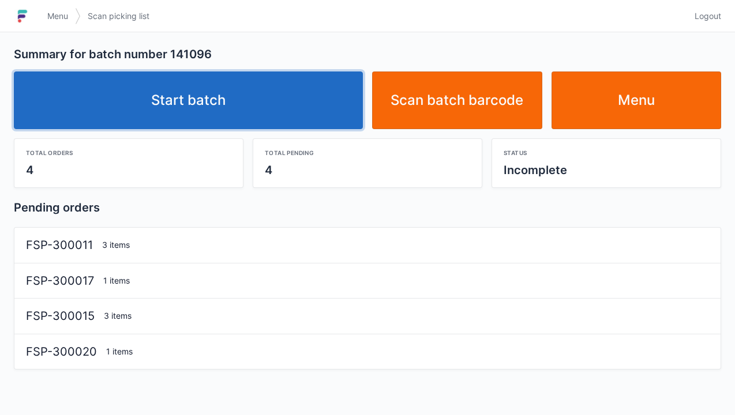
click at [302, 110] on link "Start batch" at bounding box center [188, 101] width 349 height 58
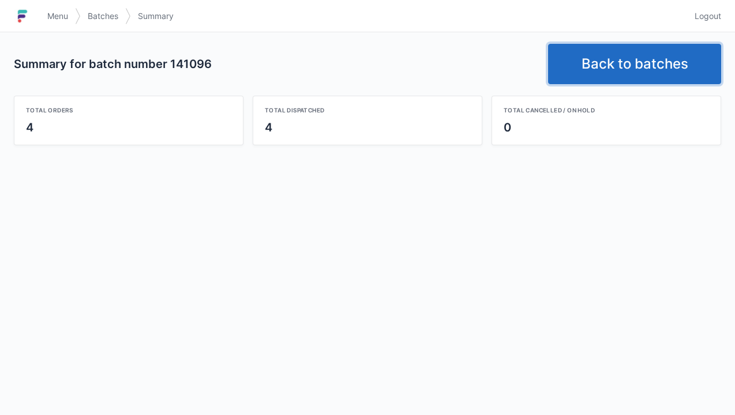
click at [618, 69] on link "Back to batches" at bounding box center [634, 64] width 173 height 40
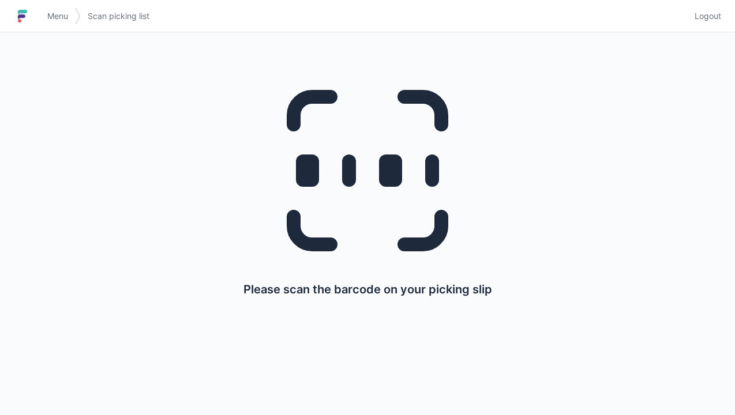
click at [703, 33] on div "Please scan the barcode on your picking slip" at bounding box center [367, 181] width 679 height 298
click at [713, 24] on link "Logout" at bounding box center [704, 16] width 33 height 21
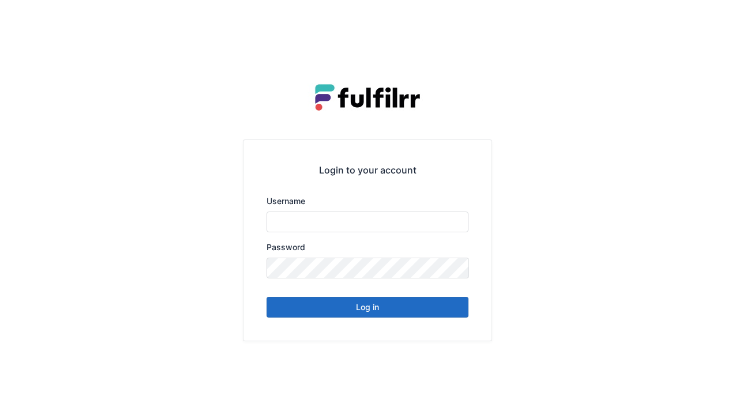
type input "******"
click at [429, 310] on button "Log in" at bounding box center [367, 307] width 202 height 21
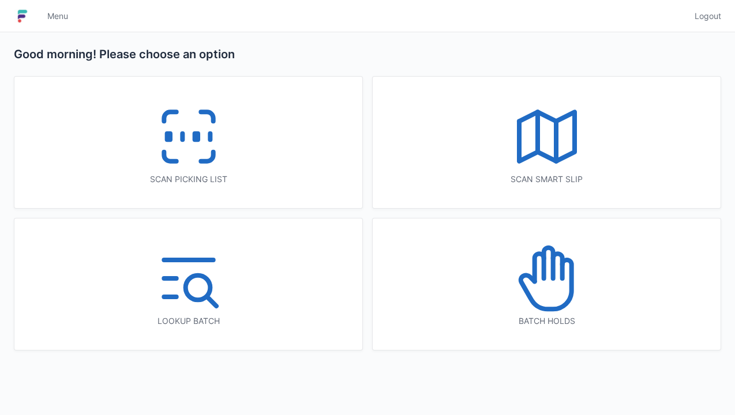
click at [209, 152] on icon at bounding box center [189, 137] width 74 height 74
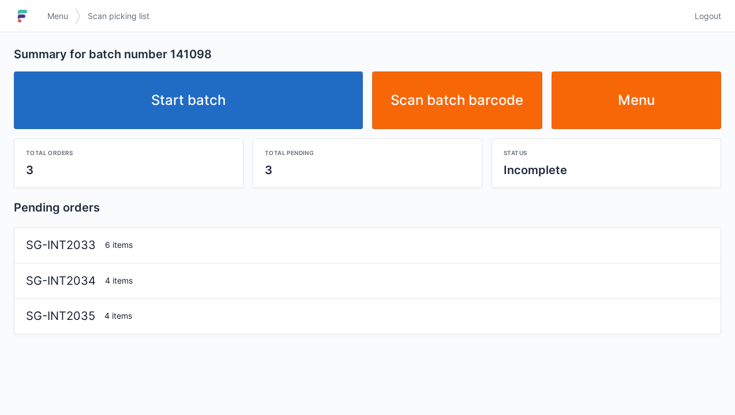
click at [307, 110] on link "Start batch" at bounding box center [188, 101] width 349 height 58
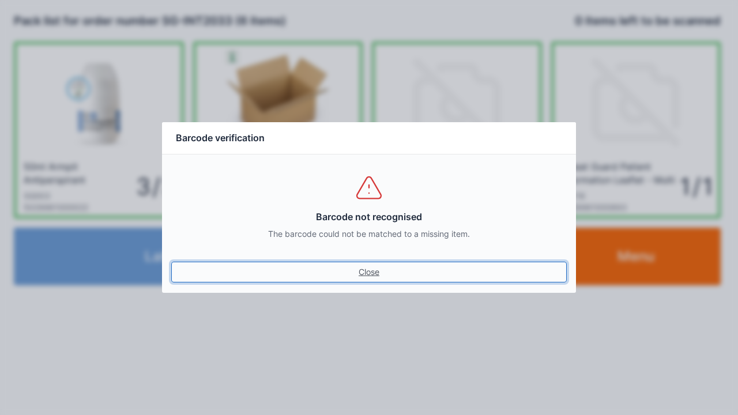
click at [388, 279] on link "Close" at bounding box center [369, 272] width 396 height 21
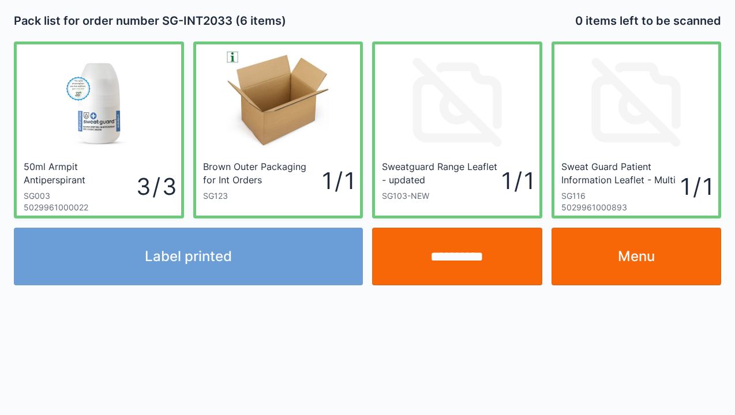
click at [648, 264] on link "Menu" at bounding box center [636, 257] width 170 height 58
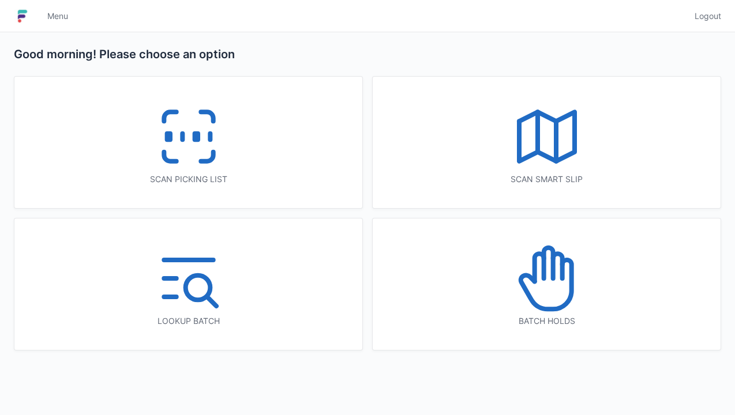
click at [182, 136] on line at bounding box center [182, 137] width 0 height 6
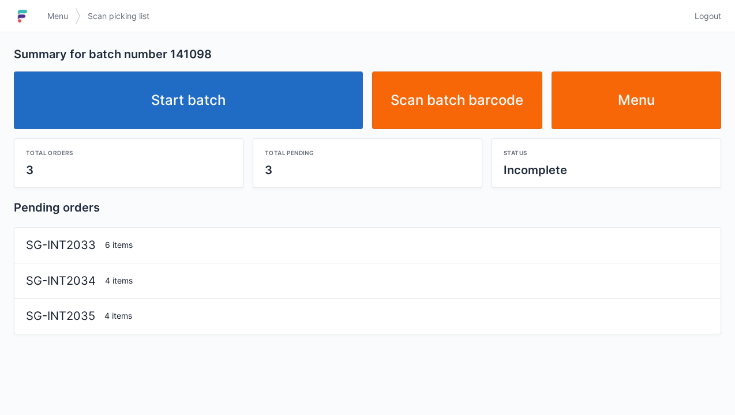
click at [285, 82] on link "Start batch" at bounding box center [188, 101] width 349 height 58
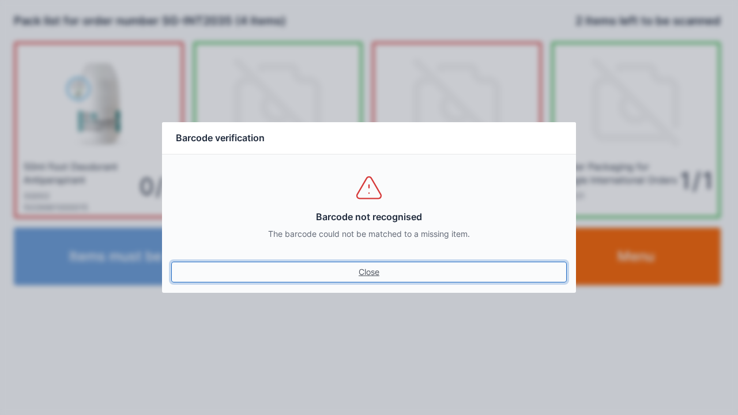
click at [383, 272] on link "Close" at bounding box center [369, 272] width 396 height 21
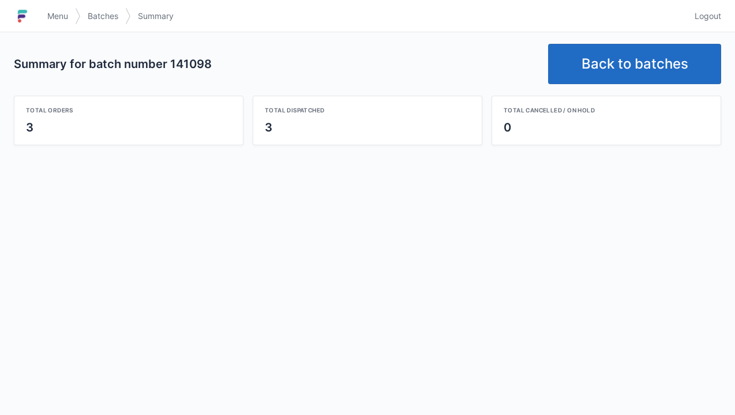
click at [645, 61] on link "Back to batches" at bounding box center [634, 64] width 173 height 40
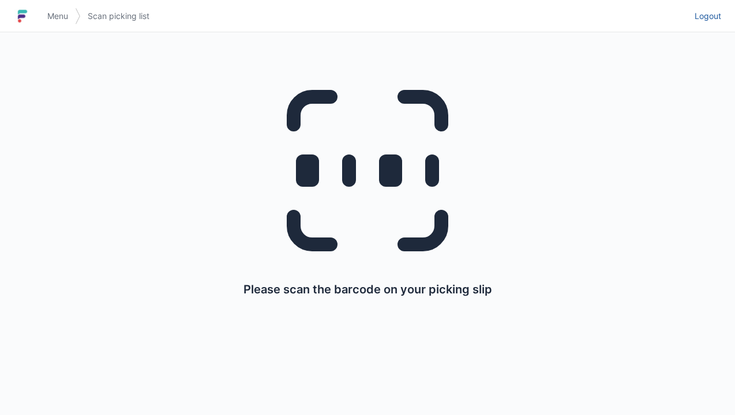
click at [712, 21] on span "Logout" at bounding box center [707, 16] width 27 height 12
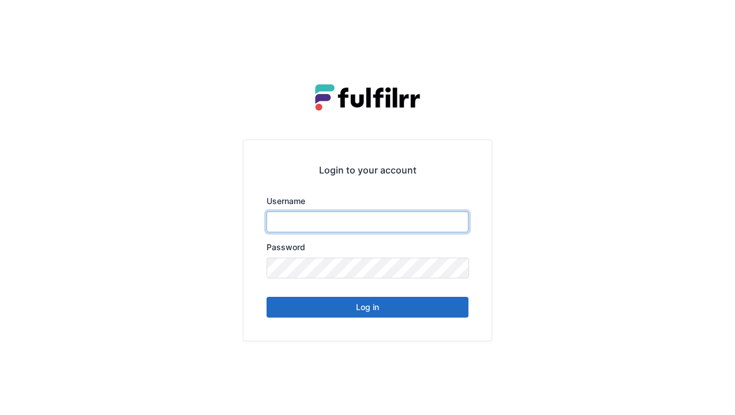
type input "******"
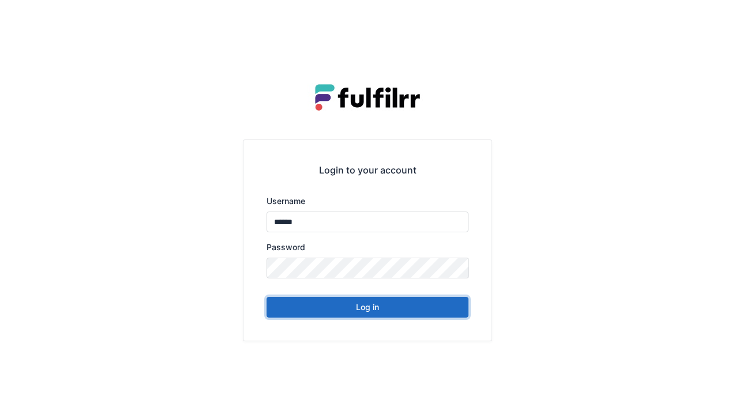
click at [431, 311] on button "Log in" at bounding box center [367, 307] width 202 height 21
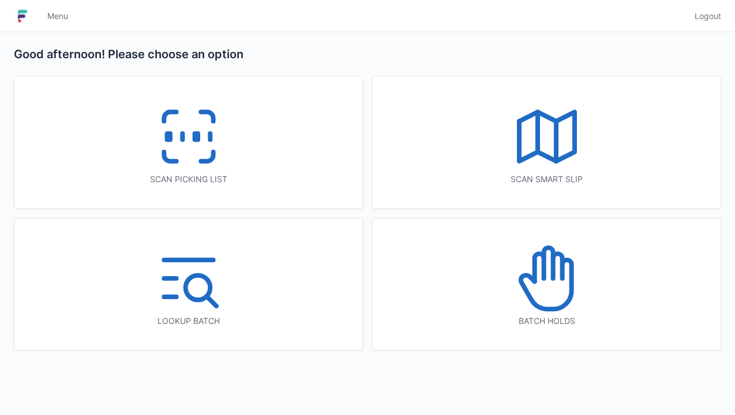
click at [224, 159] on icon at bounding box center [189, 137] width 74 height 74
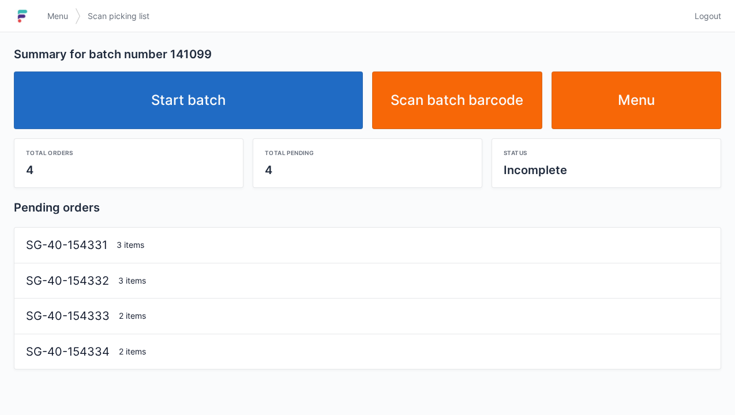
click at [308, 116] on link "Start batch" at bounding box center [188, 101] width 349 height 58
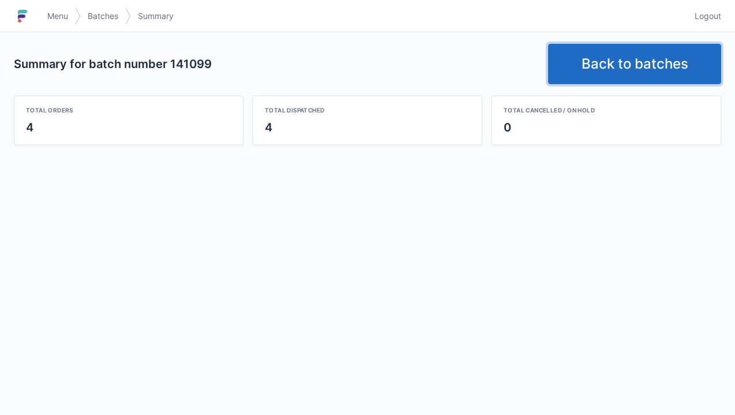
click at [623, 61] on link "Back to batches" at bounding box center [634, 64] width 173 height 40
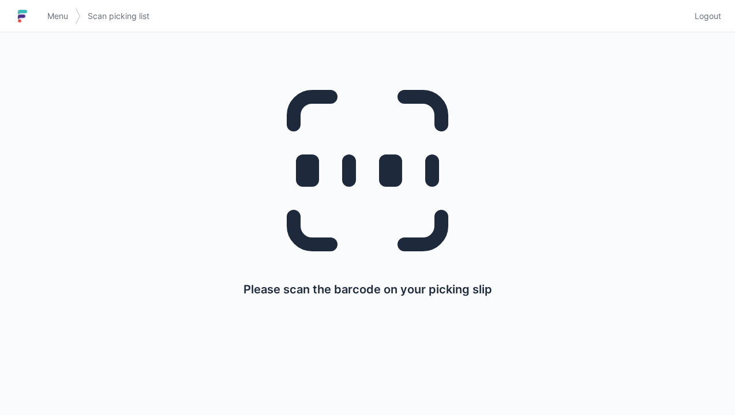
click at [719, 17] on span "Logout" at bounding box center [707, 16] width 27 height 12
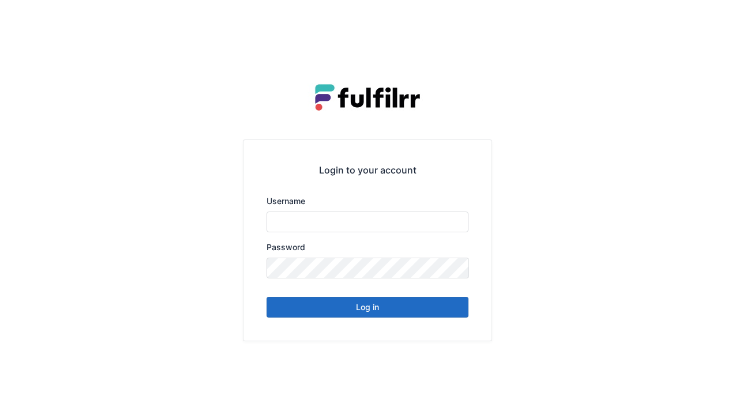
type input "******"
click at [392, 308] on button "Log in" at bounding box center [367, 307] width 202 height 21
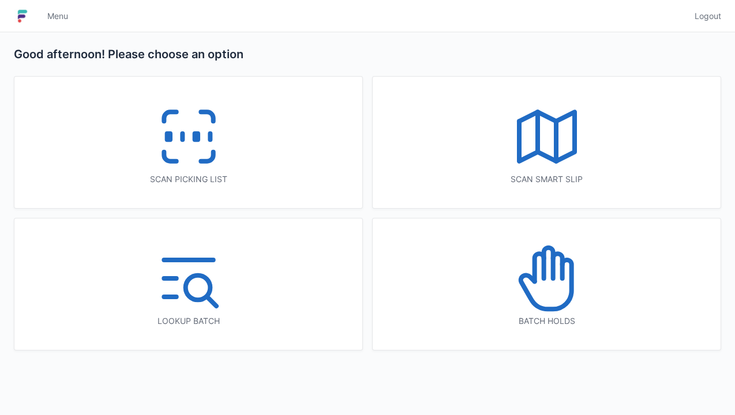
click at [224, 149] on icon at bounding box center [189, 137] width 74 height 74
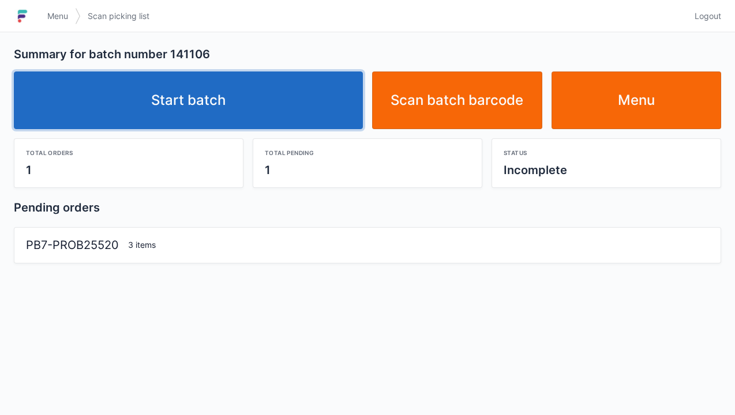
click at [227, 93] on link "Start batch" at bounding box center [188, 101] width 349 height 58
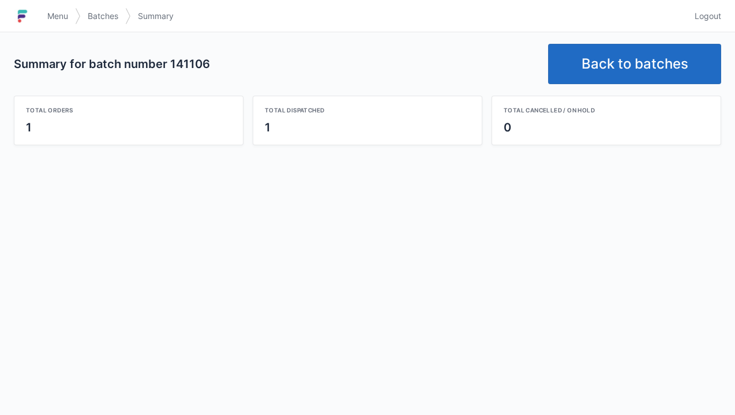
click at [641, 48] on link "Back to batches" at bounding box center [634, 64] width 173 height 40
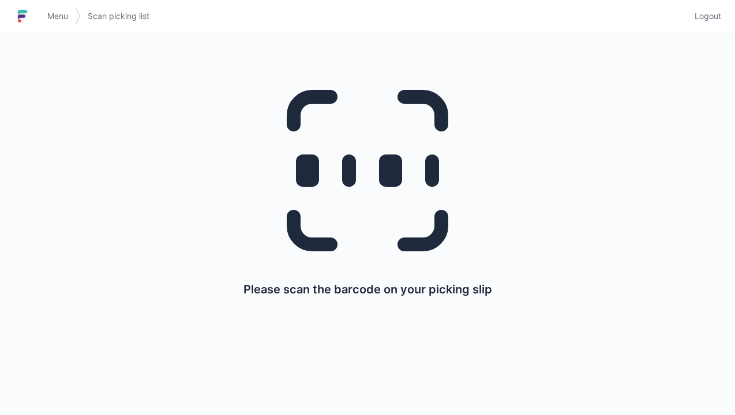
click at [719, 14] on span "Logout" at bounding box center [707, 16] width 27 height 12
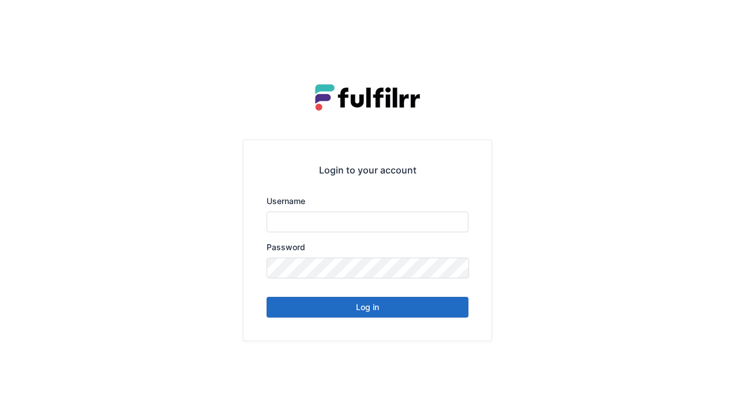
type input "******"
click at [391, 323] on div "Login to your account Username ****** Password Log in" at bounding box center [367, 240] width 248 height 200
click at [384, 314] on button "Log in" at bounding box center [367, 307] width 202 height 21
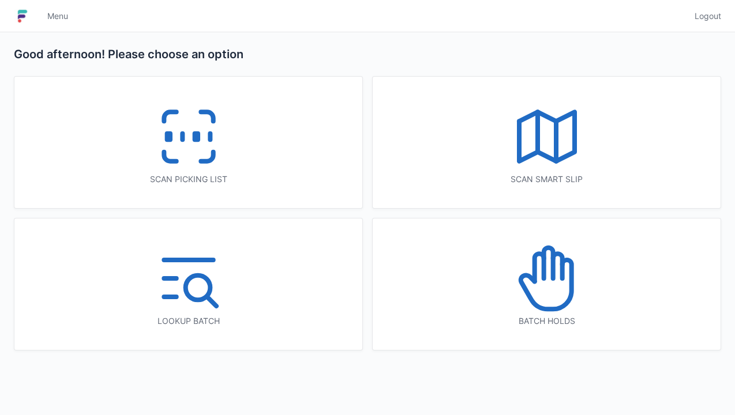
click at [208, 152] on icon at bounding box center [189, 137] width 74 height 74
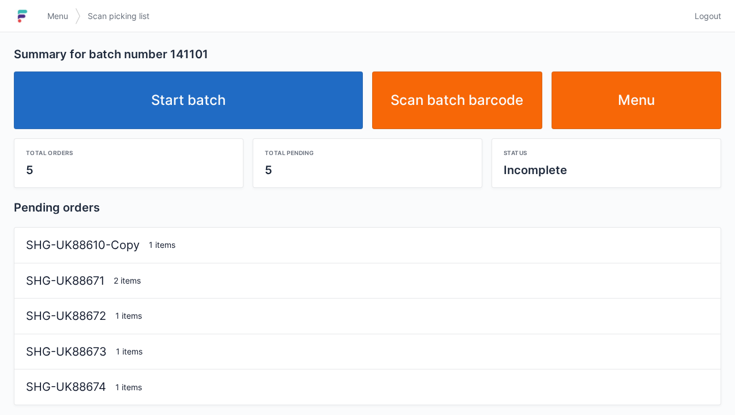
click at [300, 117] on link "Start batch" at bounding box center [188, 101] width 349 height 58
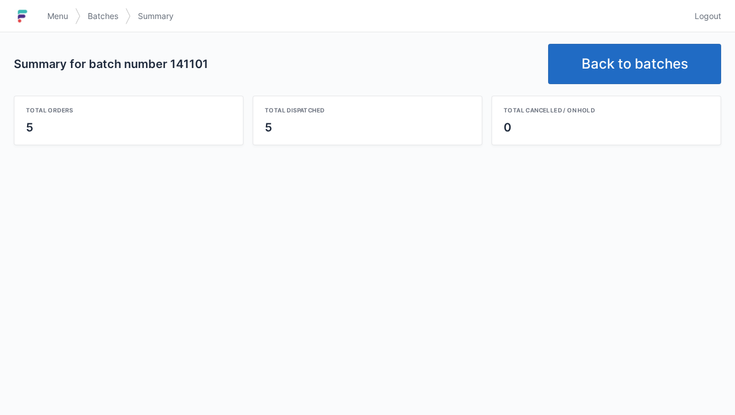
click at [657, 67] on link "Back to batches" at bounding box center [634, 64] width 173 height 40
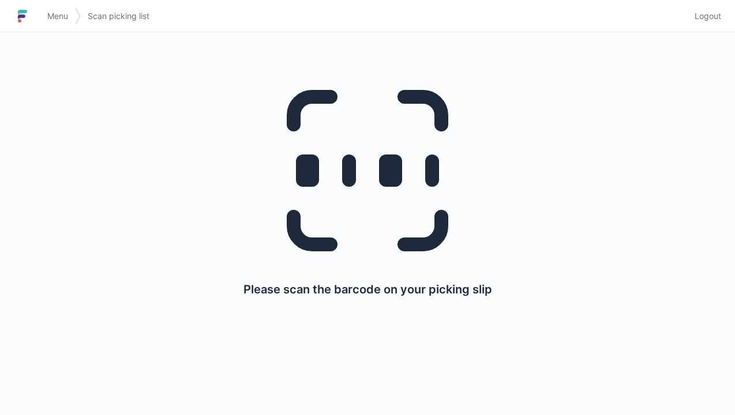
click at [703, 34] on div "Please scan the barcode on your picking slip" at bounding box center [367, 181] width 679 height 298
click at [699, 20] on span "Logout" at bounding box center [707, 16] width 27 height 12
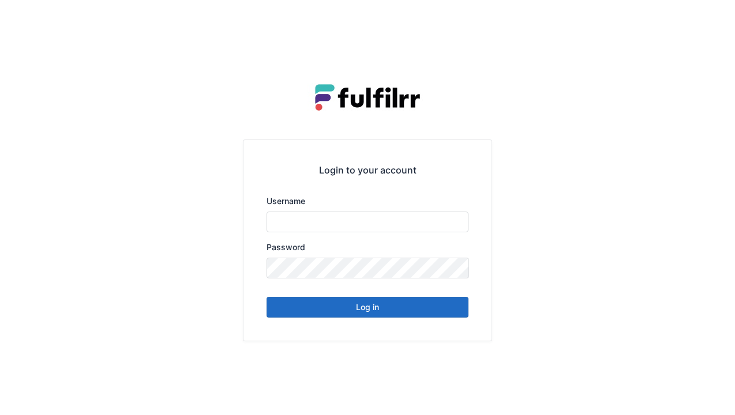
type input "******"
click at [418, 310] on button "Log in" at bounding box center [367, 307] width 202 height 21
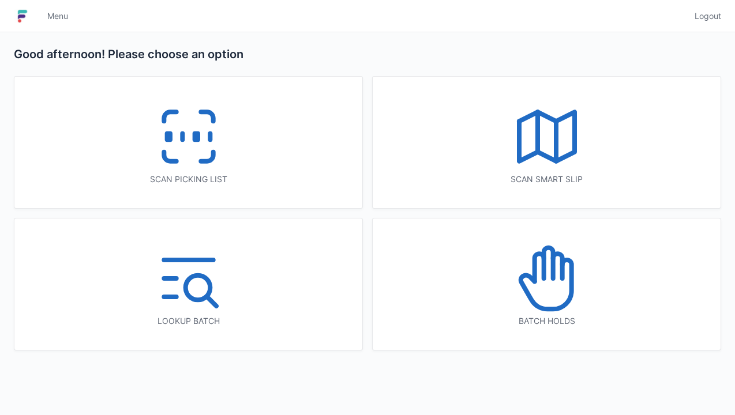
click at [224, 157] on icon at bounding box center [189, 137] width 74 height 74
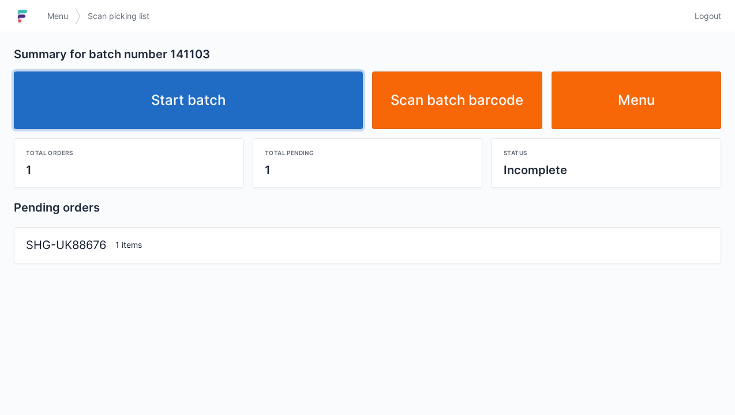
click at [285, 108] on link "Start batch" at bounding box center [188, 101] width 349 height 58
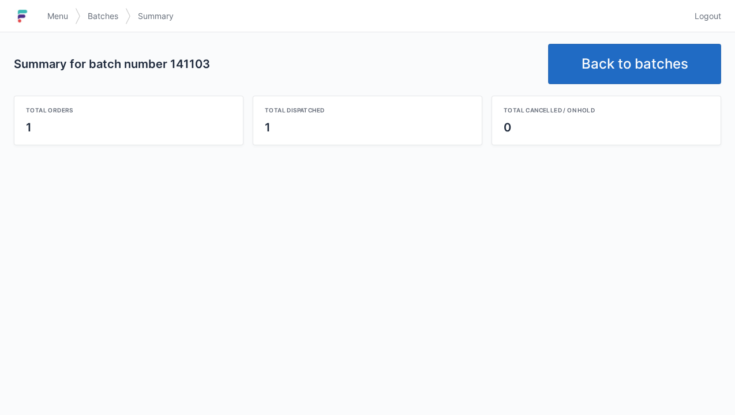
click at [630, 62] on link "Back to batches" at bounding box center [634, 64] width 173 height 40
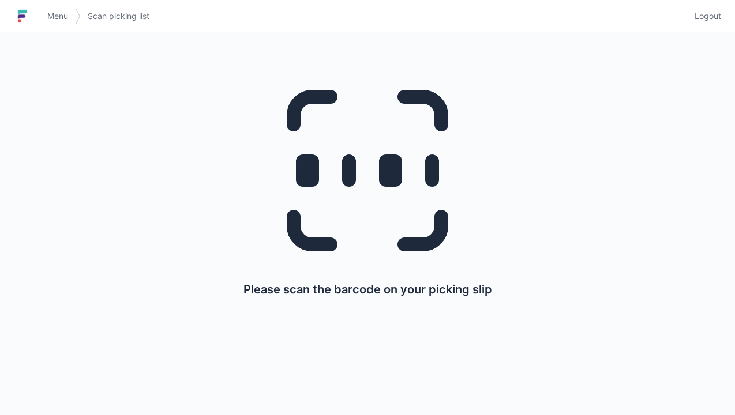
click at [712, 21] on span "Logout" at bounding box center [707, 16] width 27 height 12
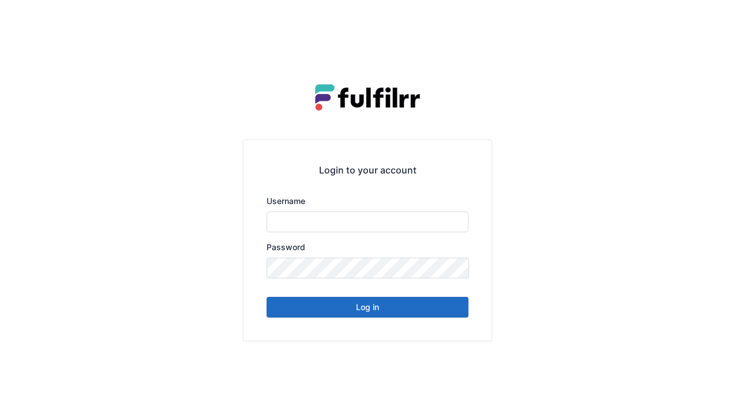
type input "******"
click at [393, 306] on button "Log in" at bounding box center [367, 307] width 202 height 21
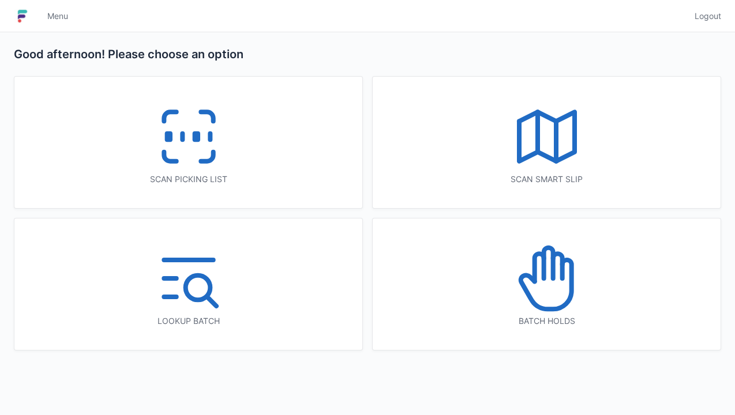
click at [231, 158] on div "Scan picking list" at bounding box center [188, 143] width 348 height 132
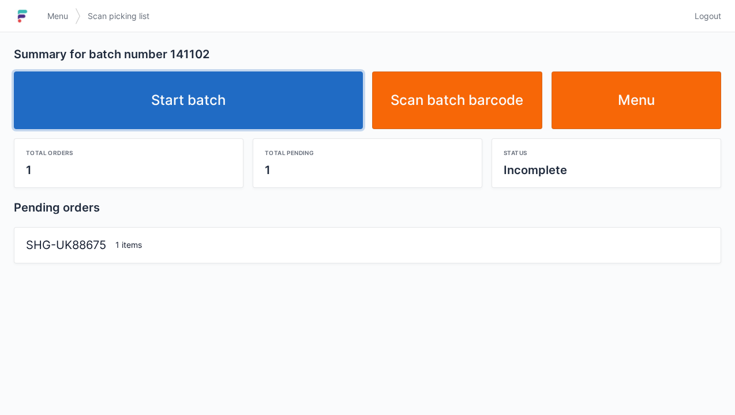
click at [269, 100] on link "Start batch" at bounding box center [188, 101] width 349 height 58
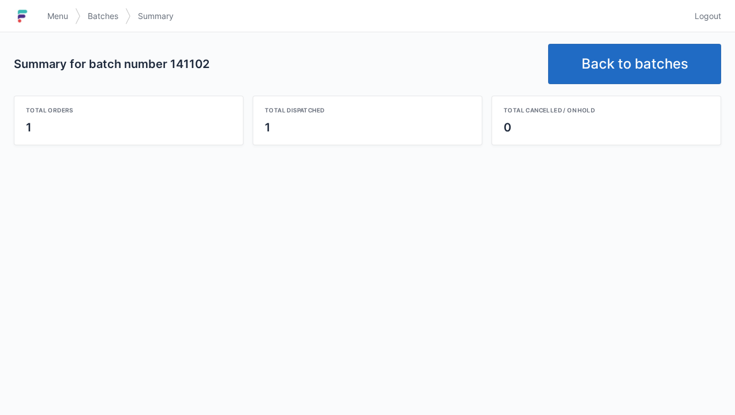
click at [637, 55] on link "Back to batches" at bounding box center [634, 64] width 173 height 40
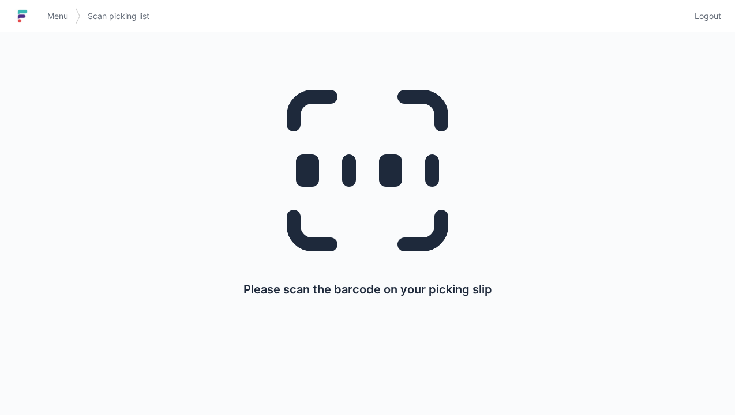
click at [719, 15] on span "Logout" at bounding box center [707, 16] width 27 height 12
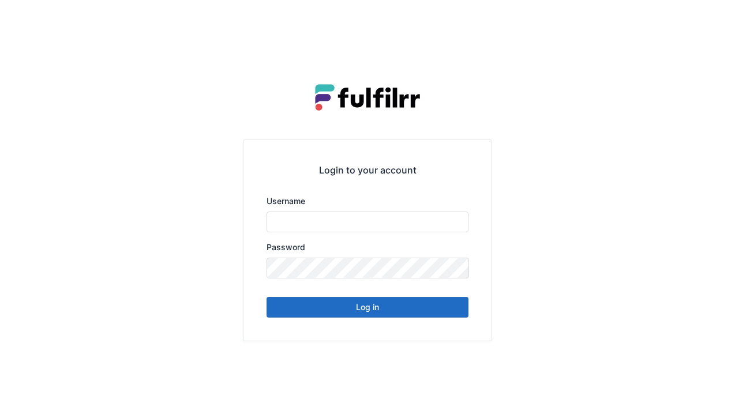
type input "******"
click at [432, 310] on button "Log in" at bounding box center [367, 307] width 202 height 21
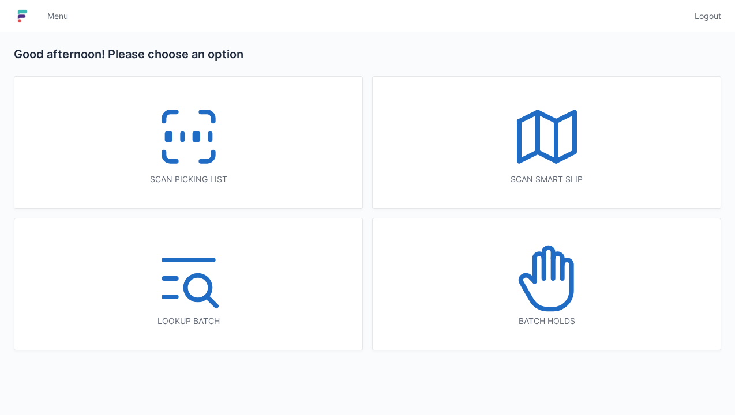
click at [213, 155] on icon at bounding box center [207, 156] width 12 height 9
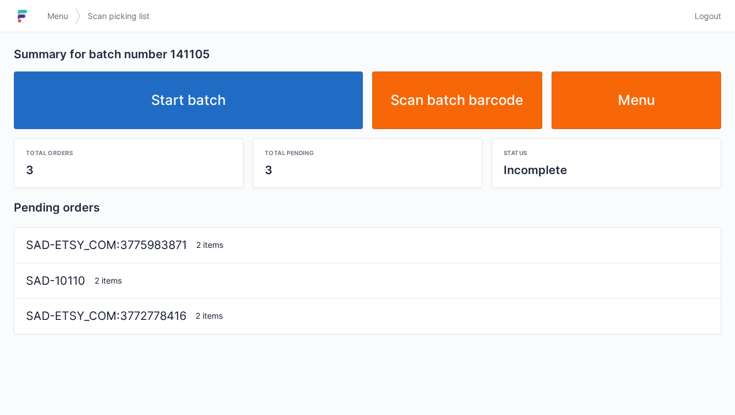
click at [286, 111] on link "Start batch" at bounding box center [188, 101] width 349 height 58
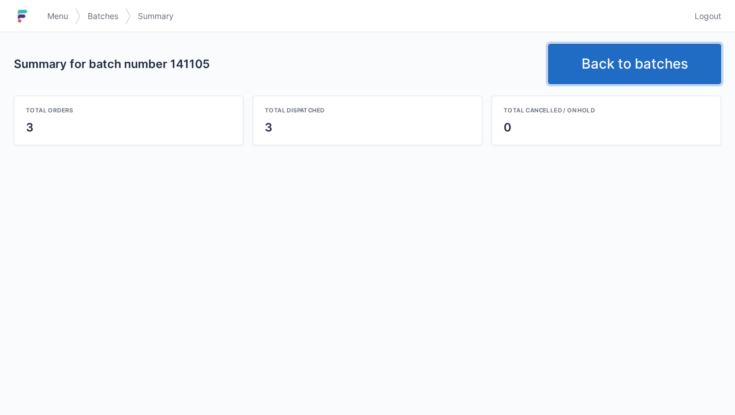
click at [649, 62] on link "Back to batches" at bounding box center [634, 64] width 173 height 40
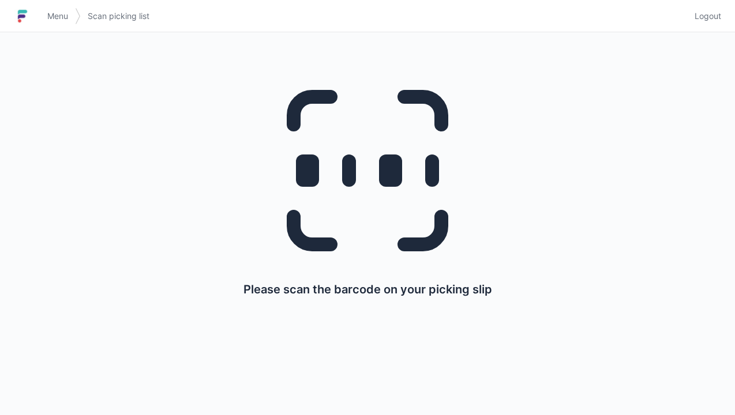
click at [712, 16] on span "Logout" at bounding box center [707, 16] width 27 height 12
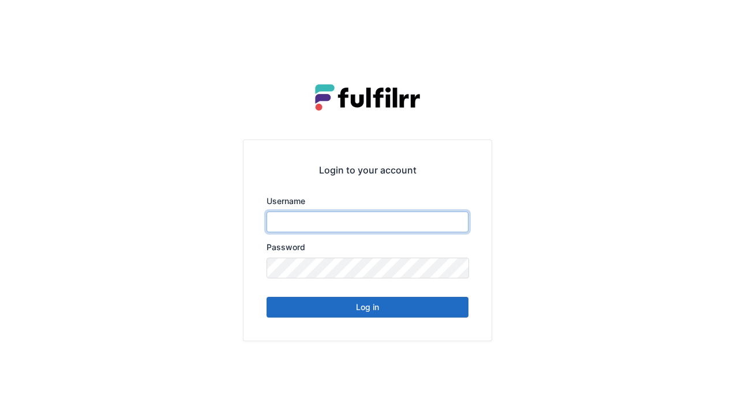
type input "******"
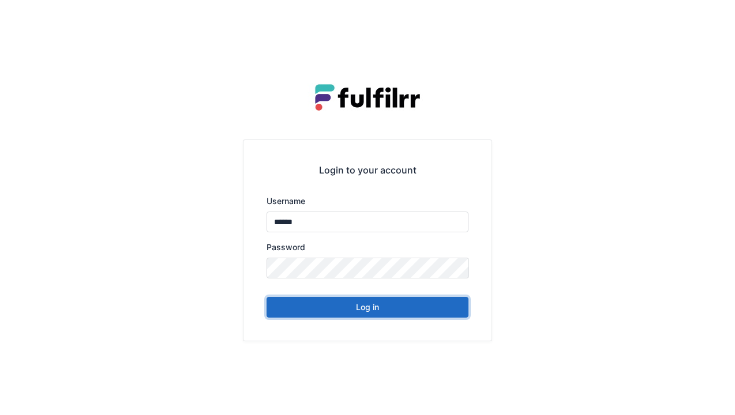
click at [393, 306] on button "Log in" at bounding box center [367, 307] width 202 height 21
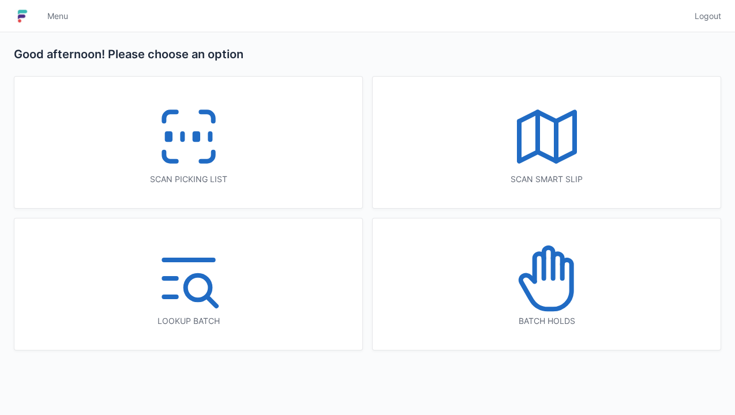
click at [224, 159] on icon at bounding box center [189, 137] width 74 height 74
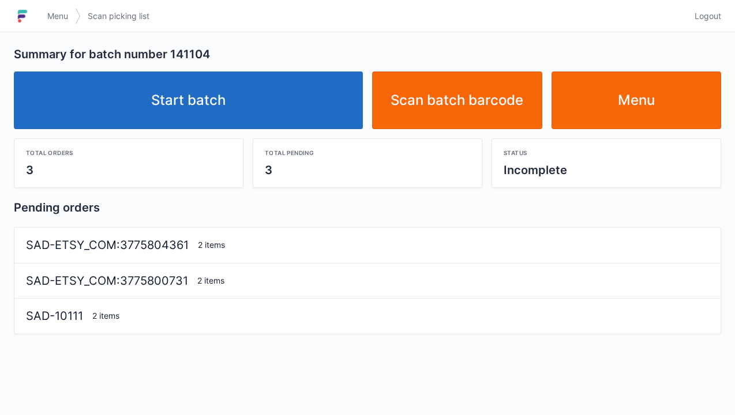
click at [284, 100] on link "Start batch" at bounding box center [188, 101] width 349 height 58
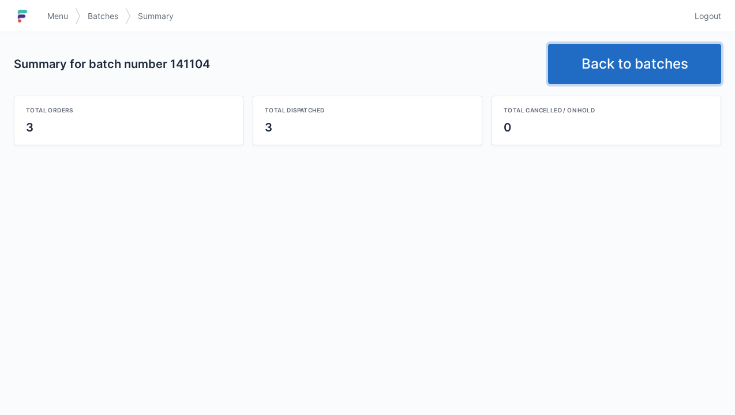
click at [609, 63] on link "Back to batches" at bounding box center [634, 64] width 173 height 40
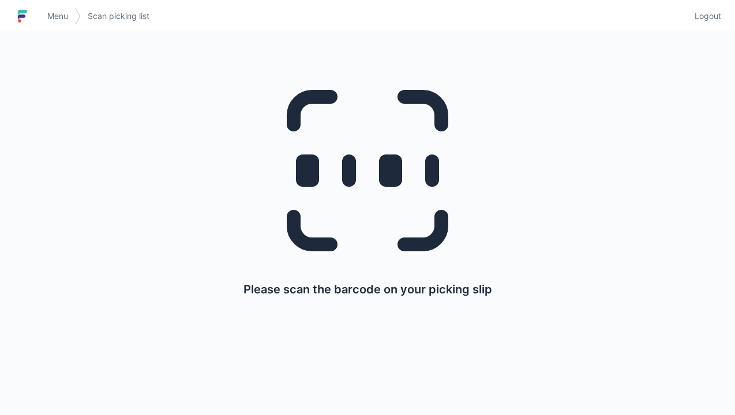
click at [703, 21] on span "Logout" at bounding box center [707, 16] width 27 height 12
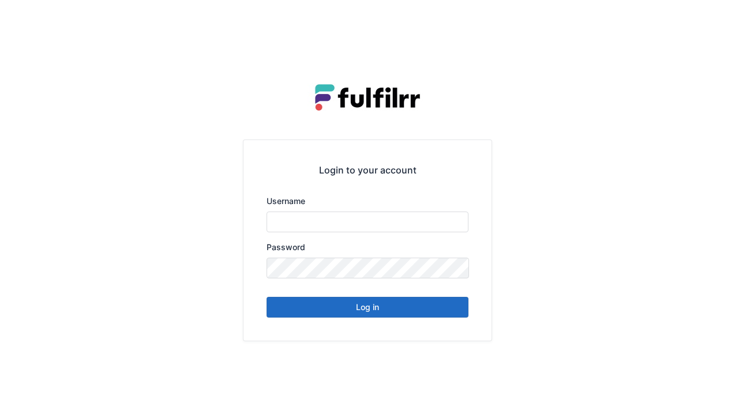
type input "******"
click at [404, 309] on button "Log in" at bounding box center [367, 307] width 202 height 21
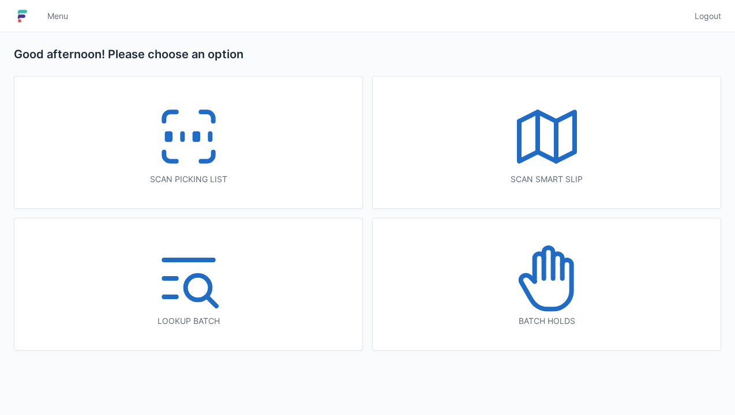
click at [231, 163] on div "Scan picking list" at bounding box center [188, 143] width 348 height 132
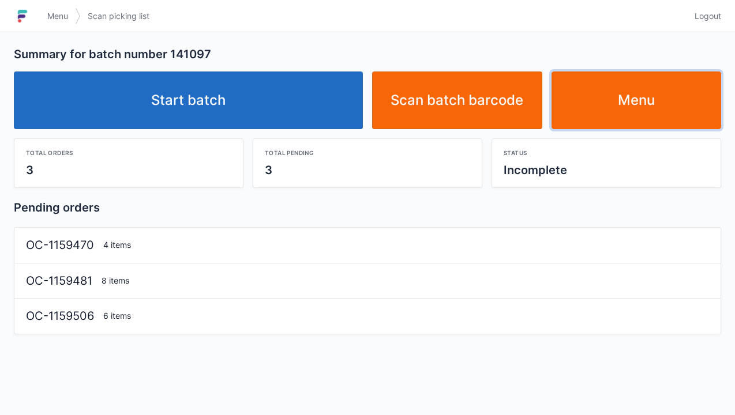
click at [658, 112] on link "Menu" at bounding box center [636, 101] width 170 height 58
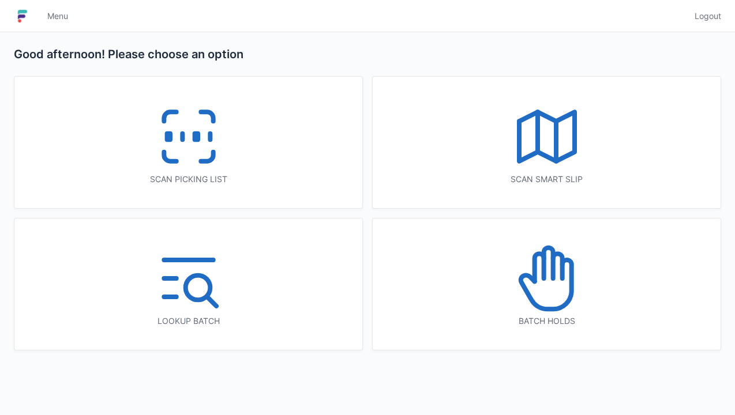
click at [554, 292] on icon at bounding box center [547, 279] width 74 height 74
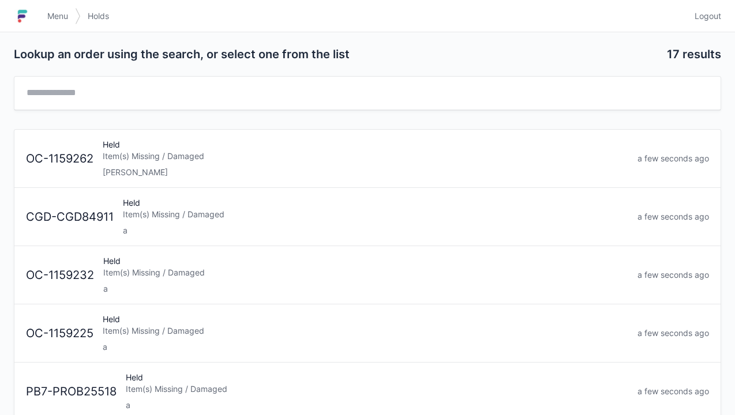
click at [317, 225] on div "a" at bounding box center [375, 231] width 505 height 12
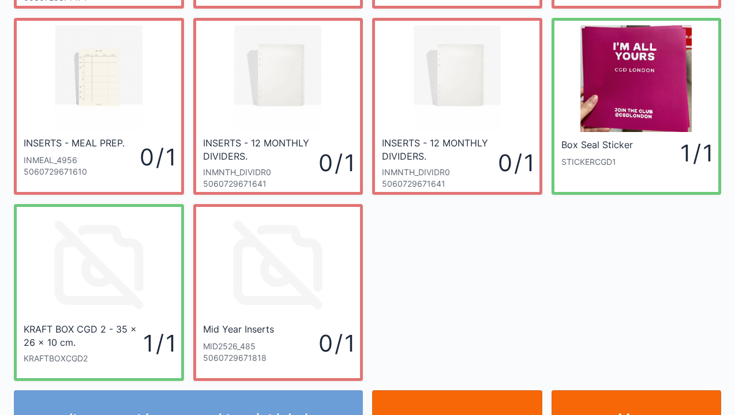
scroll to position [253, 0]
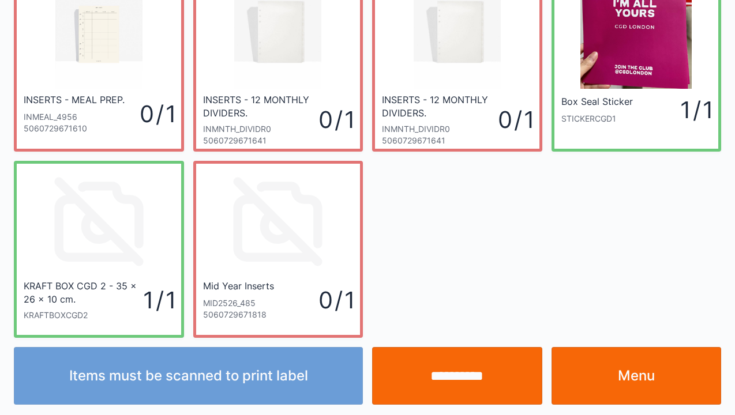
click at [646, 375] on link "Menu" at bounding box center [636, 376] width 170 height 58
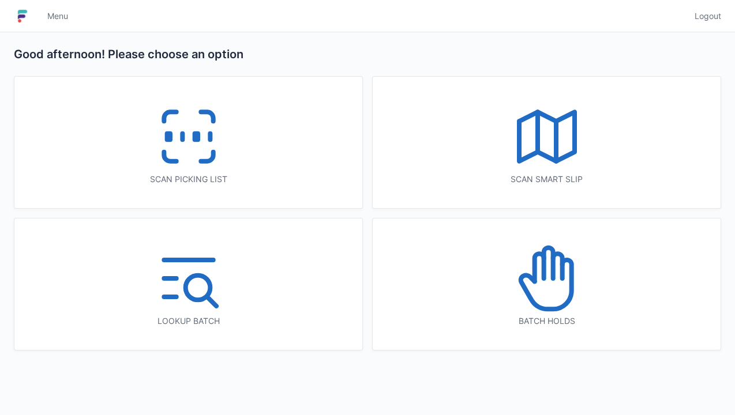
click at [166, 122] on icon at bounding box center [189, 137] width 74 height 74
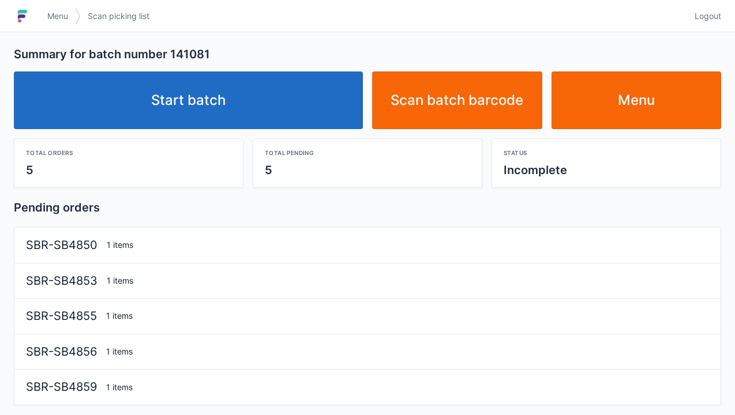
click at [296, 92] on link "Start batch" at bounding box center [188, 101] width 349 height 58
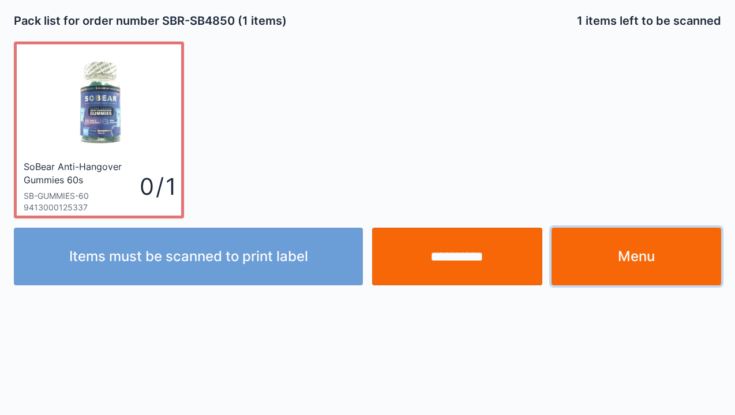
click at [643, 248] on link "Menu" at bounding box center [636, 257] width 170 height 58
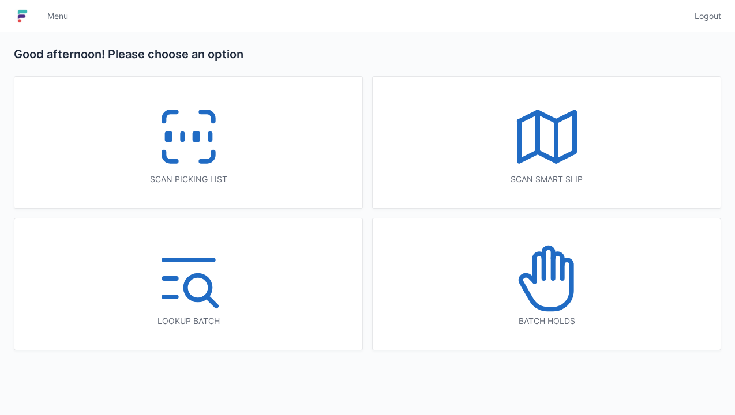
click at [555, 303] on icon at bounding box center [547, 279] width 74 height 74
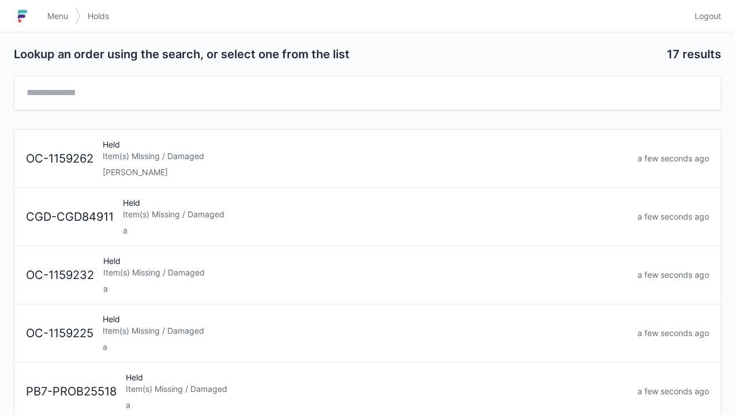
click at [287, 226] on div "a" at bounding box center [375, 231] width 505 height 12
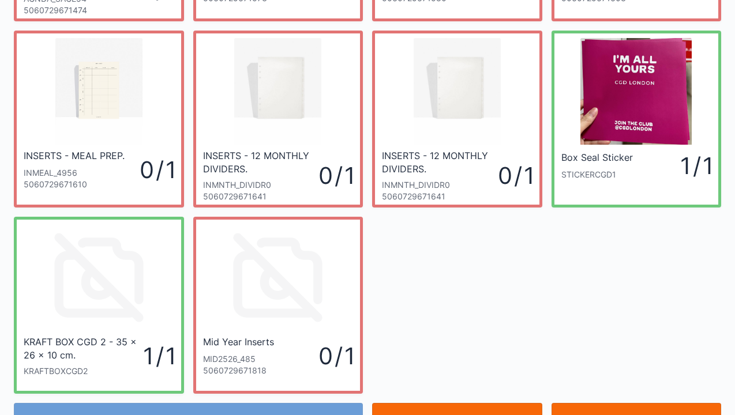
scroll to position [253, 0]
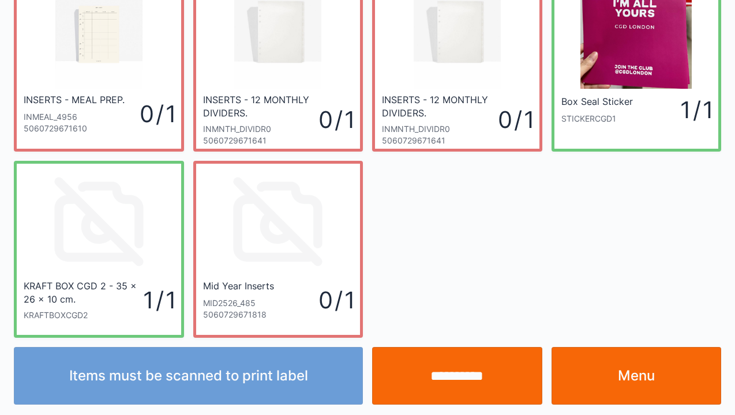
click at [638, 371] on link "Menu" at bounding box center [636, 376] width 170 height 58
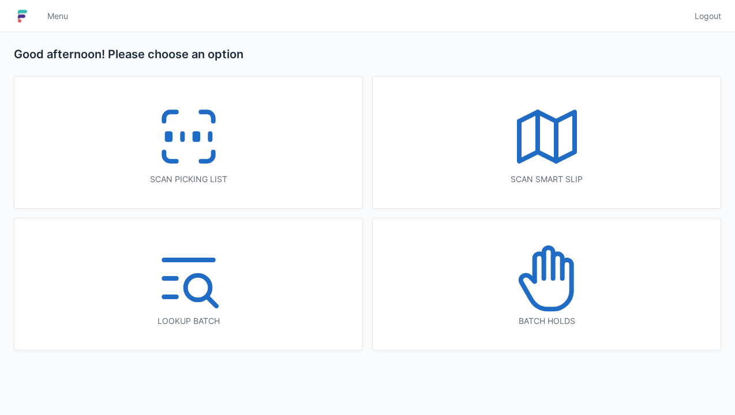
click at [538, 298] on icon at bounding box center [547, 279] width 74 height 74
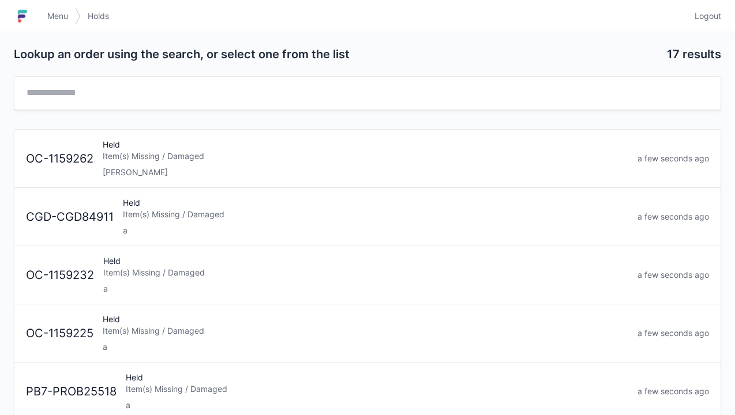
click at [317, 283] on div "a" at bounding box center [365, 289] width 525 height 12
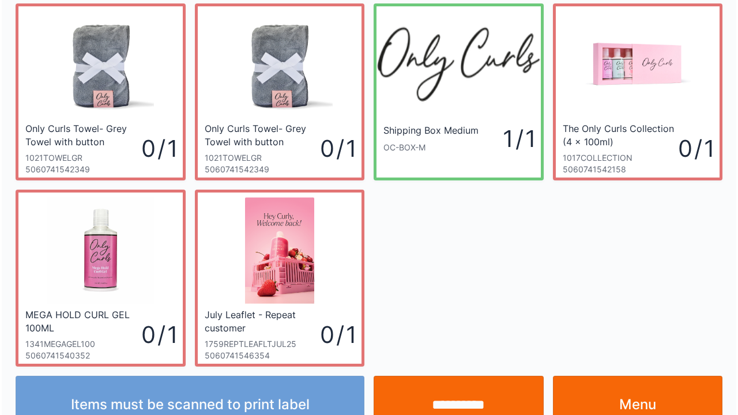
scroll to position [28, 0]
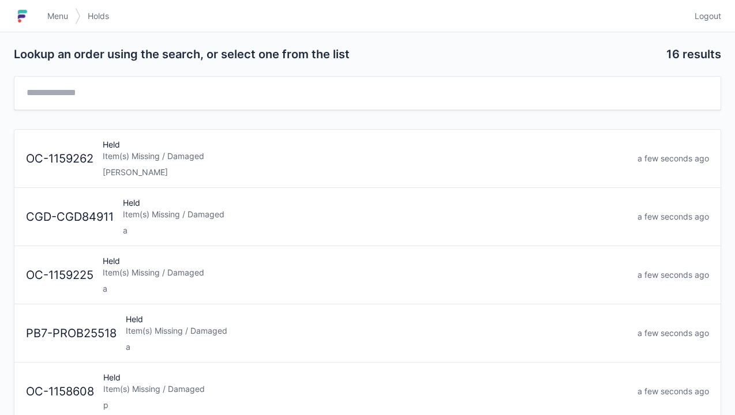
click at [378, 168] on div "[PERSON_NAME]" at bounding box center [365, 173] width 525 height 12
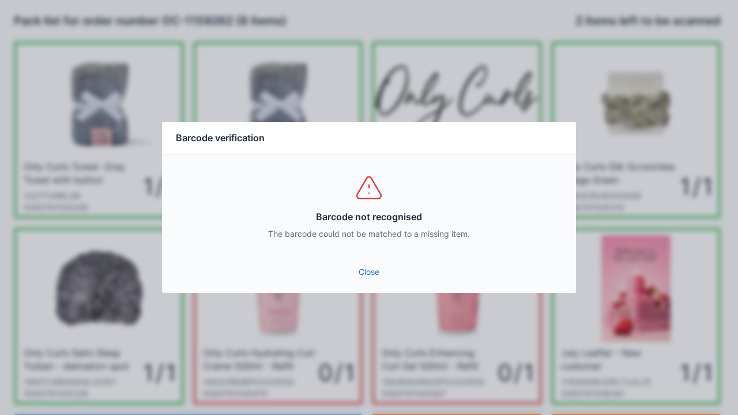
click at [369, 277] on link "Close" at bounding box center [369, 272] width 396 height 21
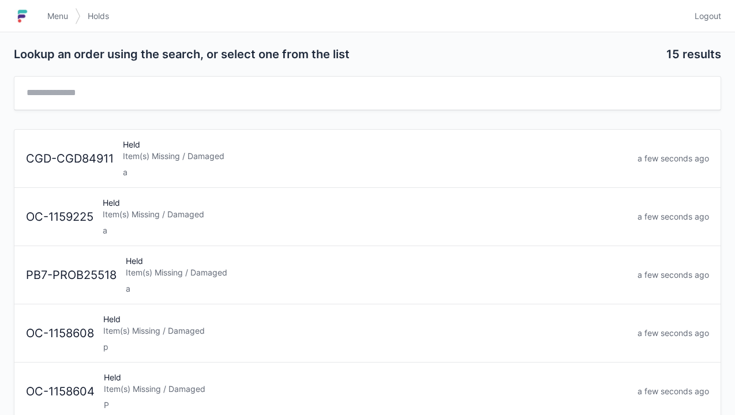
click at [390, 159] on div "Item(s) Missing / Damaged" at bounding box center [375, 157] width 505 height 12
